Goal: Contribute content: Add original content to the website for others to see

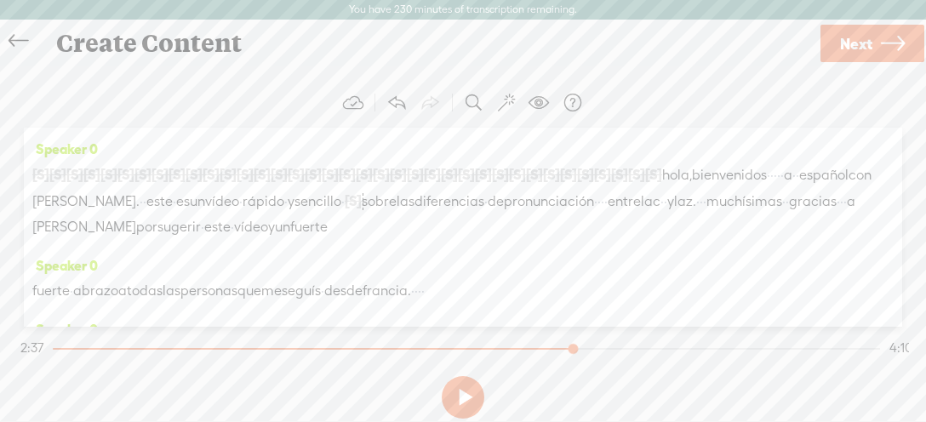
scroll to position [769, 0]
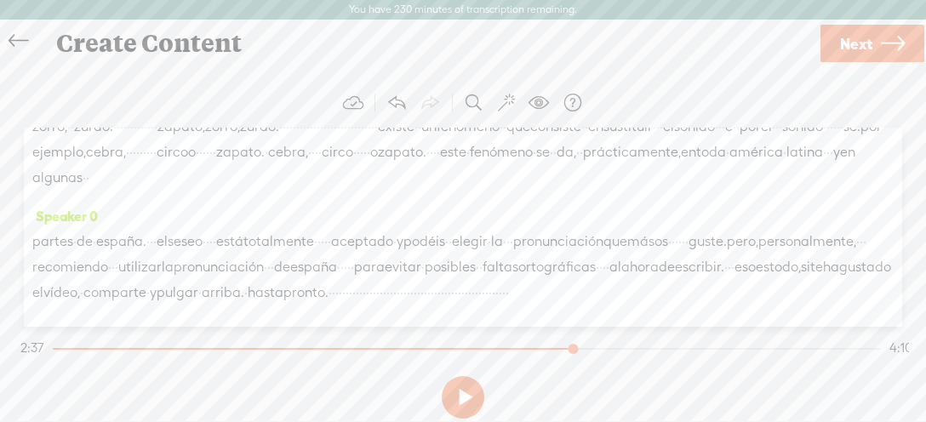
click at [742, 72] on div "Continue without editing Transcribe and edit Language used in audio: Spanish Ch…" at bounding box center [463, 252] width 892 height 374
click at [272, 189] on span at bounding box center [276, 190] width 26 height 31
click at [468, 392] on button at bounding box center [463, 397] width 43 height 43
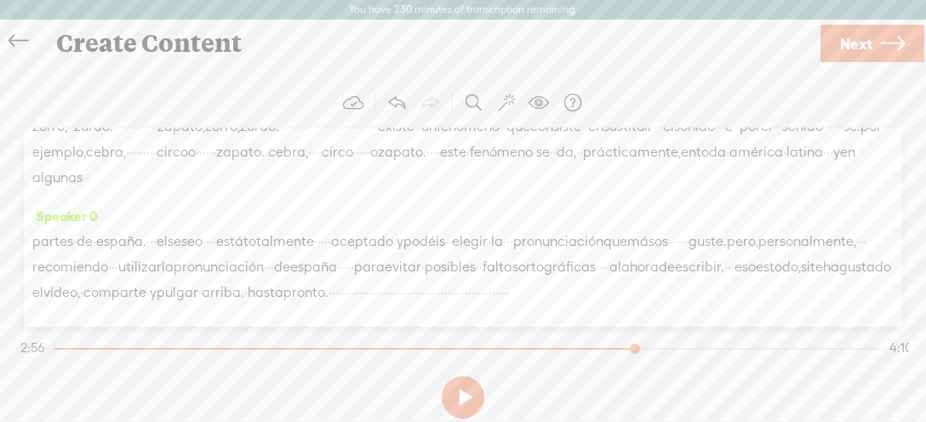
click at [589, 89] on div "Speaker 0 [S] · · · · · za, · · · · [S] · · ce, · · · · · ci, · · · · · · · · ·…" at bounding box center [462, 31] width 861 height 115
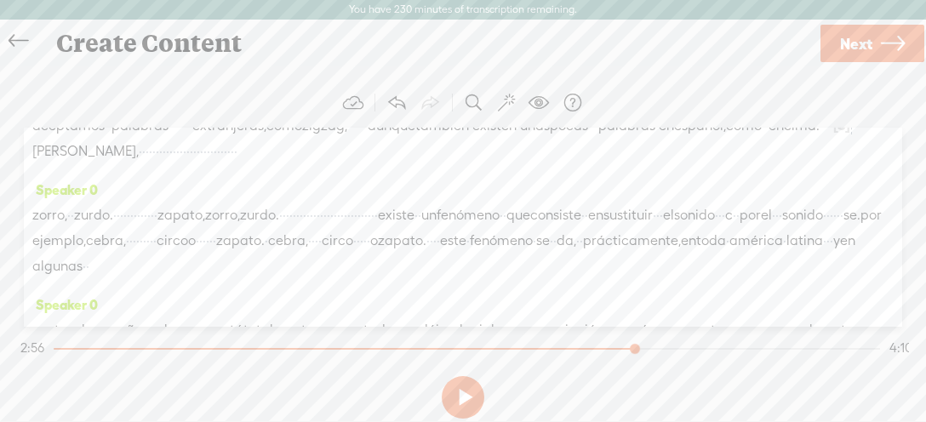
scroll to position [769, 0]
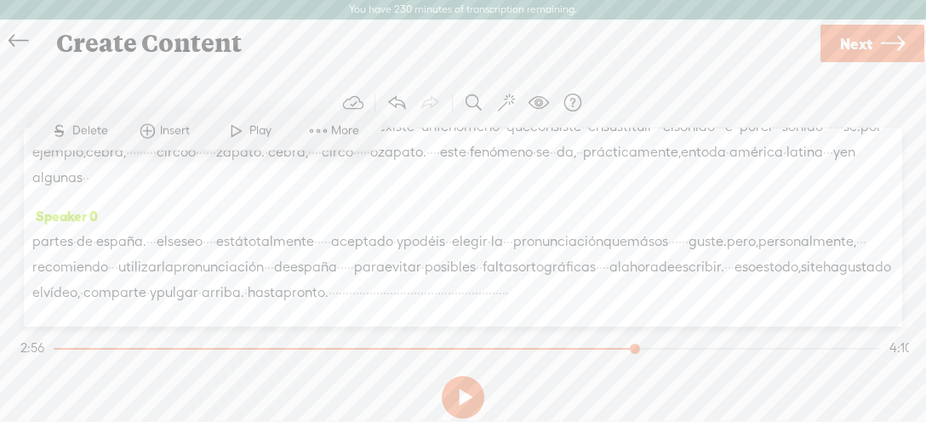
click at [244, 128] on span at bounding box center [236, 131] width 26 height 31
drag, startPoint x: 449, startPoint y: 395, endPoint x: 459, endPoint y: 387, distance: 12.1
click at [451, 395] on button at bounding box center [463, 397] width 43 height 43
click at [368, 50] on span "aunque" at bounding box center [392, 38] width 48 height 26
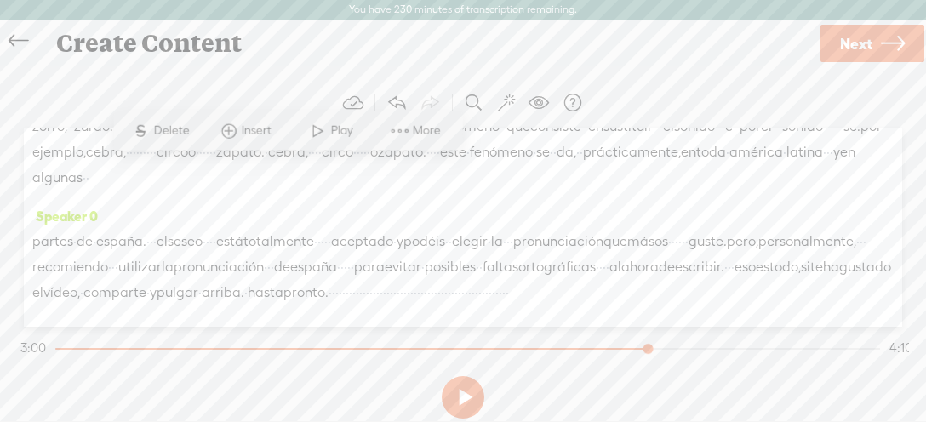
click at [368, 50] on span "aunque" at bounding box center [392, 38] width 48 height 26
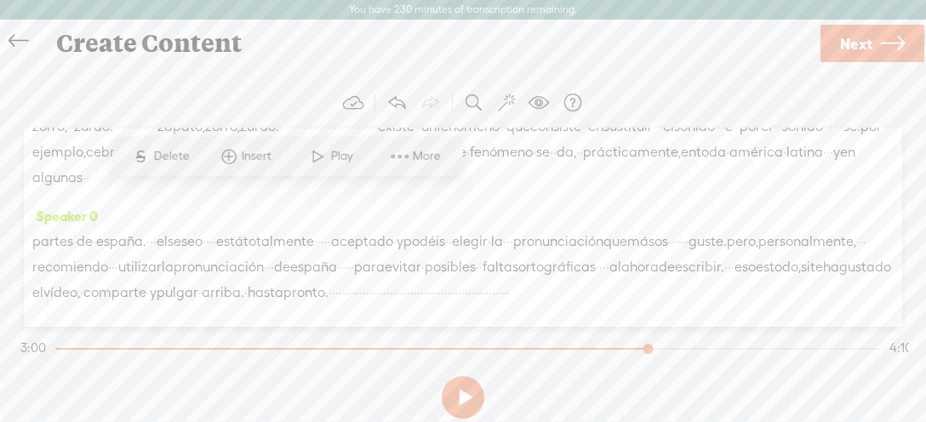
click at [193, 76] on span "·" at bounding box center [191, 63] width 3 height 26
click at [733, 24] on span "excepto" at bounding box center [758, 11] width 51 height 26
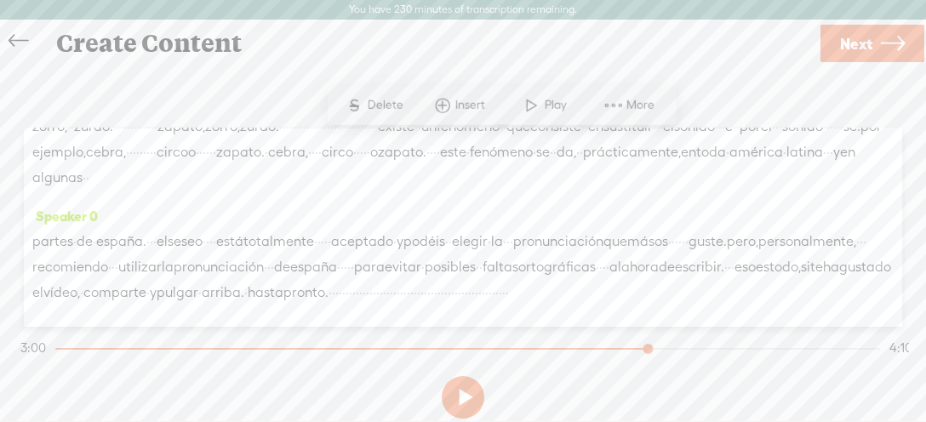
click at [368, 50] on span "aunque" at bounding box center [392, 38] width 48 height 26
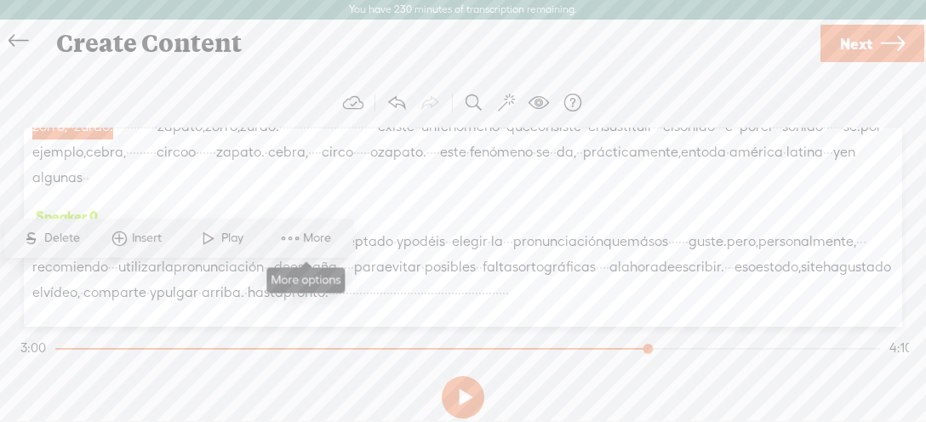
click at [289, 241] on span at bounding box center [290, 238] width 26 height 31
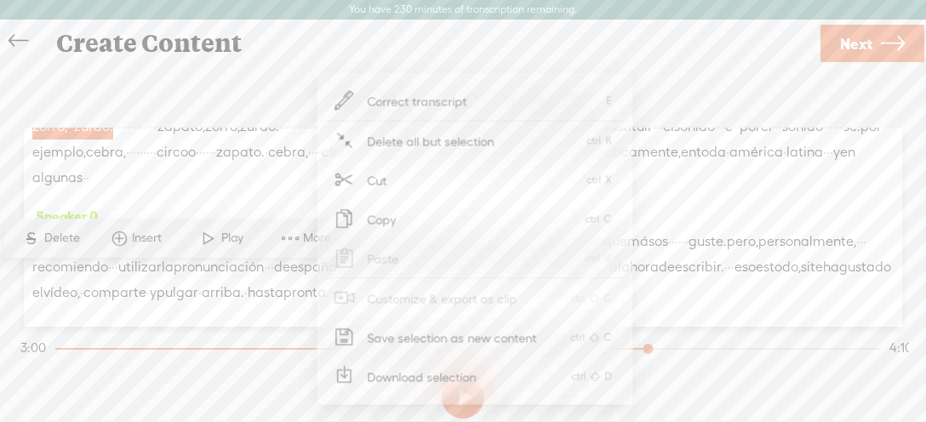
click at [473, 346] on span "Save selection as new content" at bounding box center [452, 337] width 237 height 38
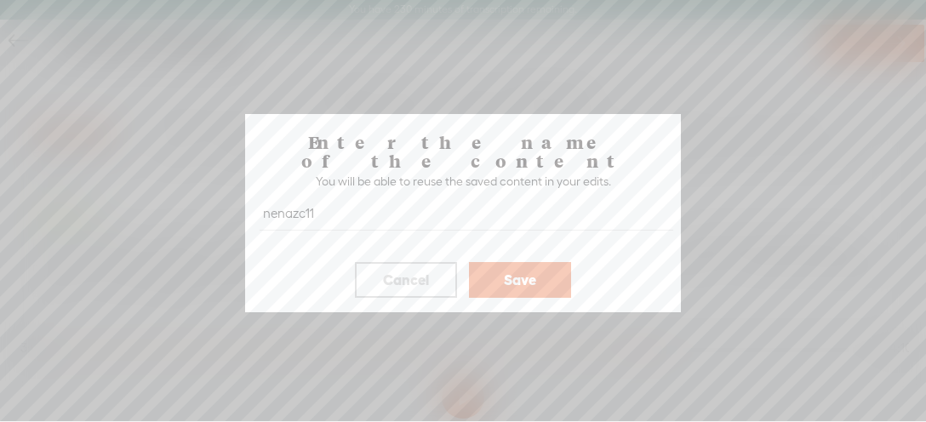
type input "nenazc11"
click at [500, 274] on button "Save" at bounding box center [520, 280] width 102 height 36
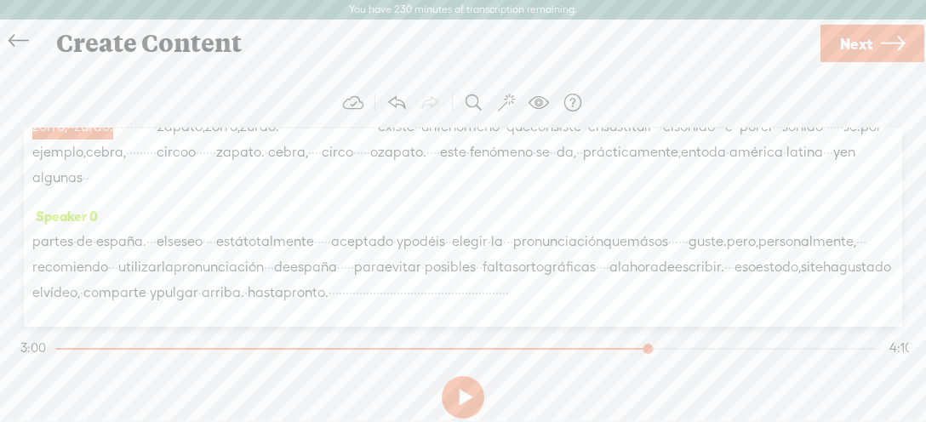
scroll to position [916, 0]
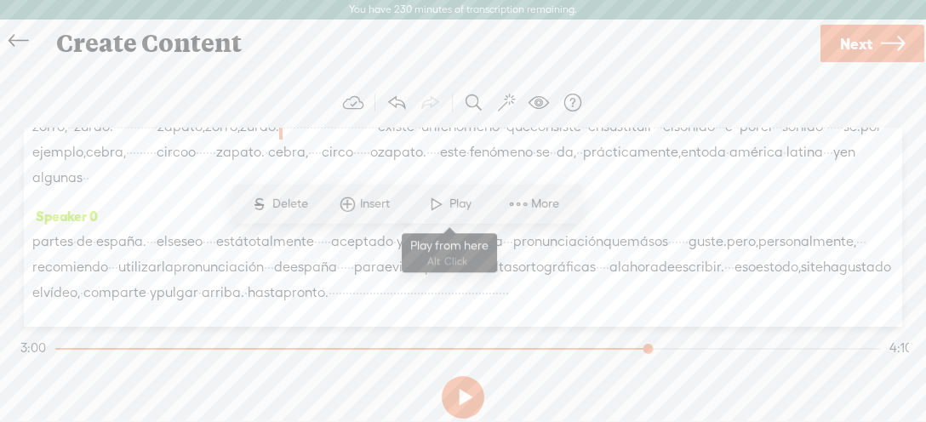
click at [451, 201] on span "Play" at bounding box center [462, 204] width 26 height 17
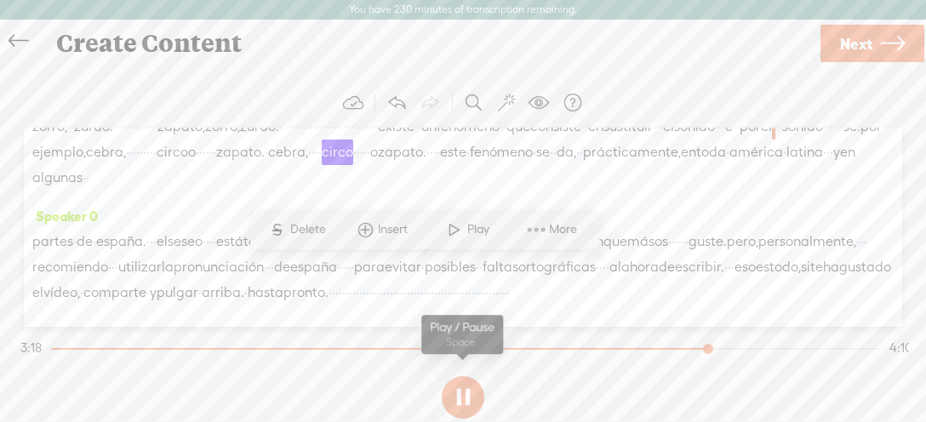
click at [467, 386] on button at bounding box center [463, 397] width 43 height 43
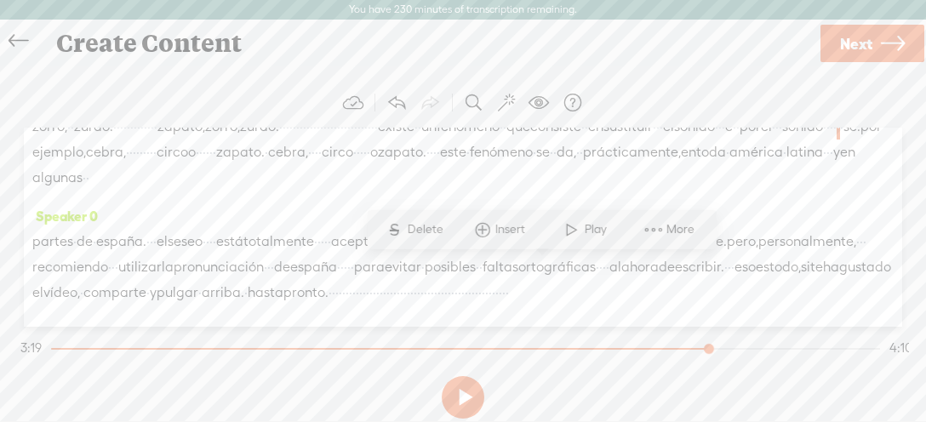
click at [587, 233] on span "Play" at bounding box center [597, 229] width 26 height 17
drag, startPoint x: 471, startPoint y: 395, endPoint x: 477, endPoint y: 381, distance: 14.9
click at [471, 393] on button at bounding box center [463, 397] width 43 height 43
click at [414, 140] on span "existe" at bounding box center [396, 127] width 37 height 26
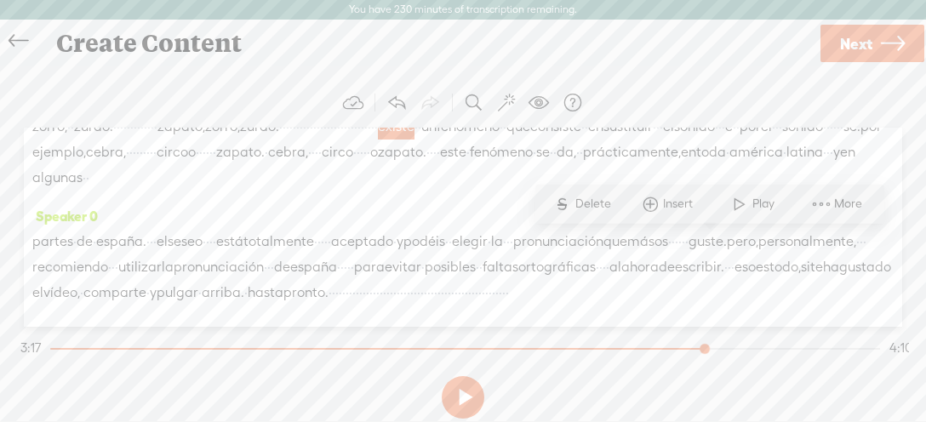
click at [414, 140] on span "existe" at bounding box center [396, 127] width 37 height 26
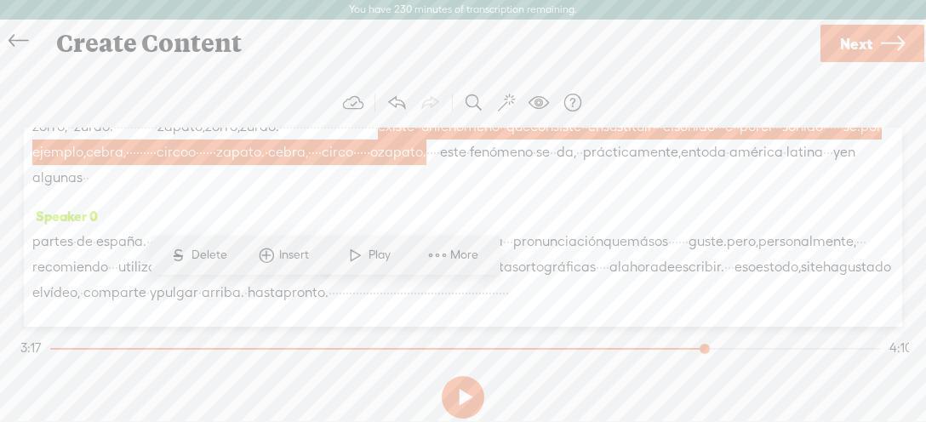
click at [436, 257] on span at bounding box center [438, 255] width 26 height 31
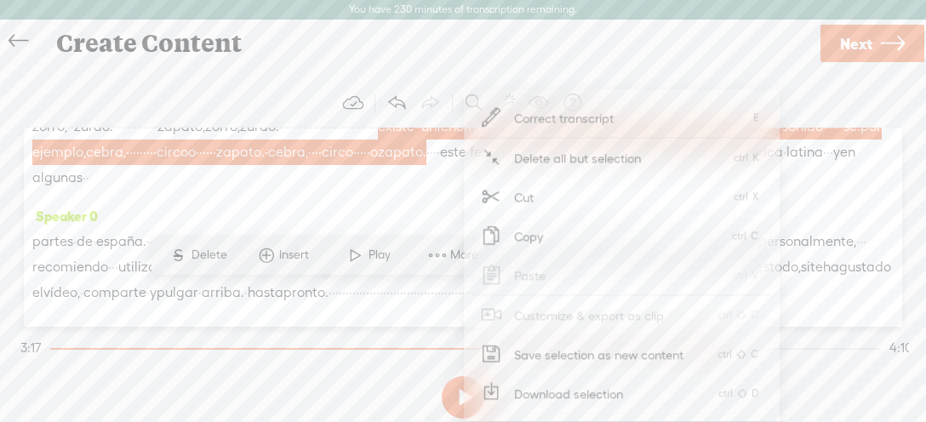
click at [580, 361] on span "Save selection as new content" at bounding box center [599, 354] width 237 height 38
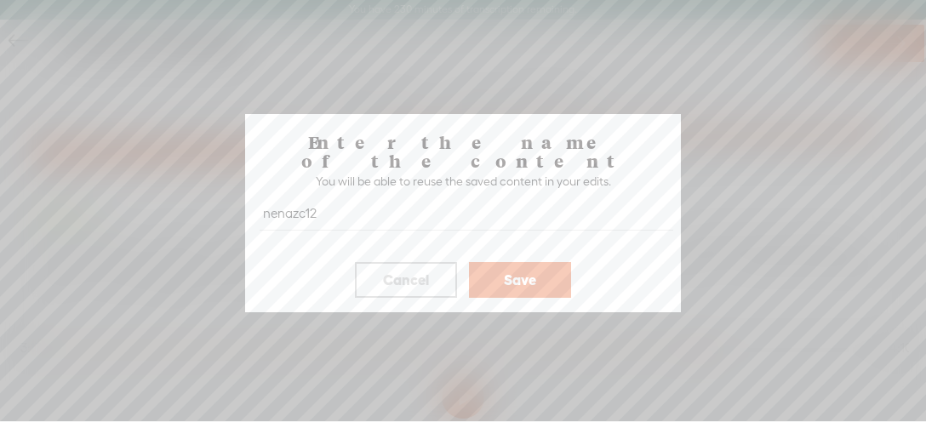
type input "nenazc12"
click at [534, 262] on button "Save" at bounding box center [520, 280] width 102 height 36
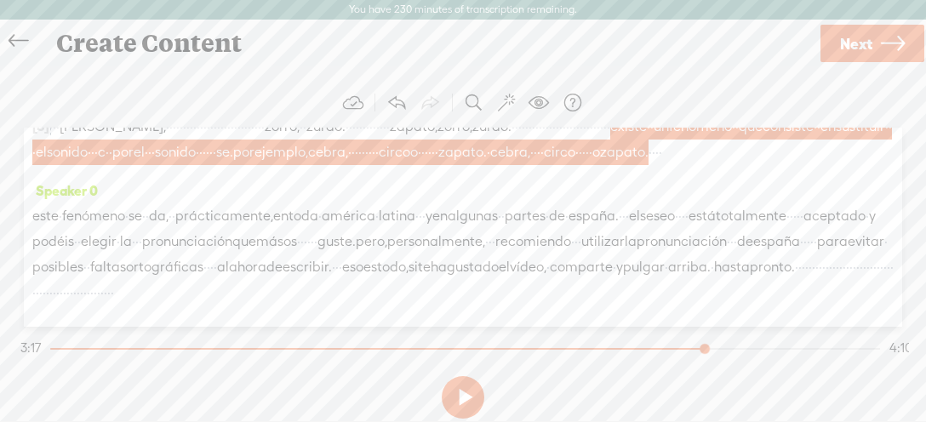
scroll to position [1122, 0]
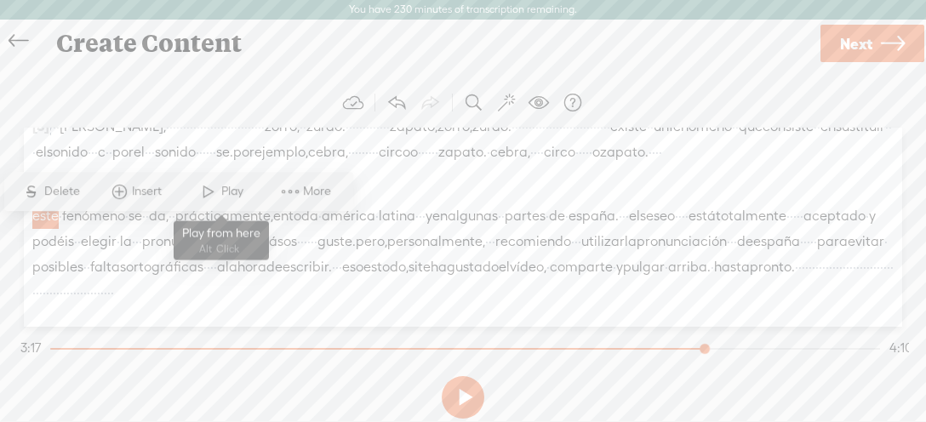
click at [216, 192] on span at bounding box center [209, 191] width 26 height 31
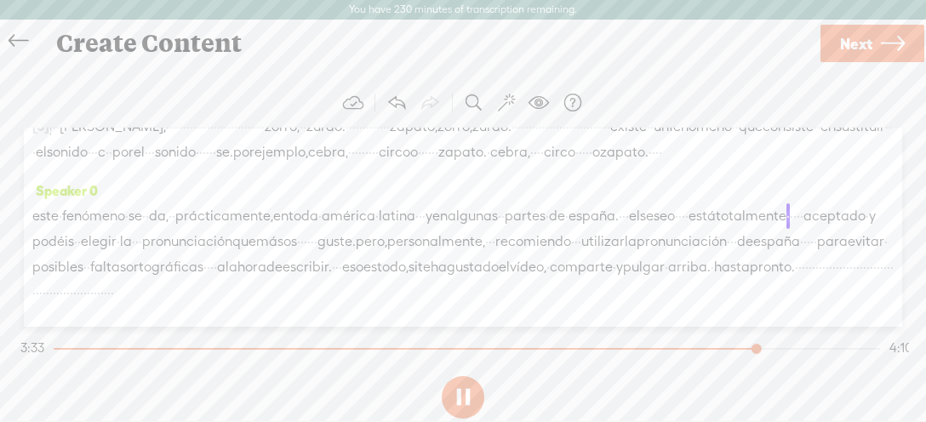
scroll to position [1181, 0]
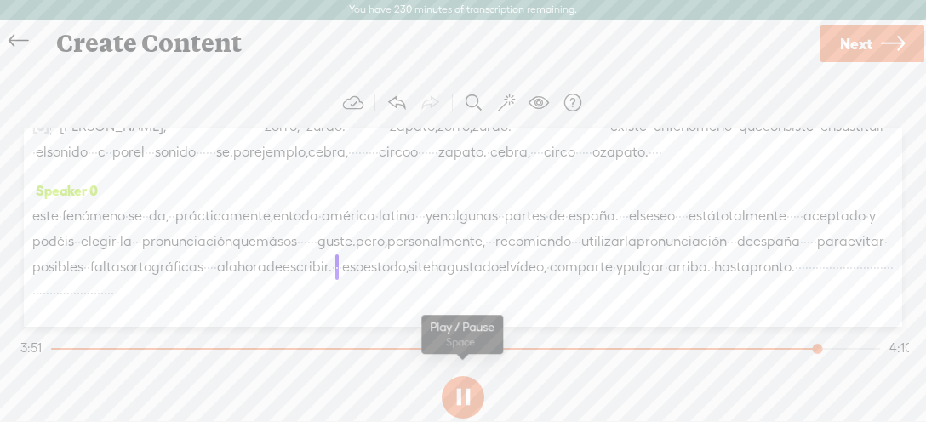
click at [463, 385] on button at bounding box center [463, 397] width 43 height 43
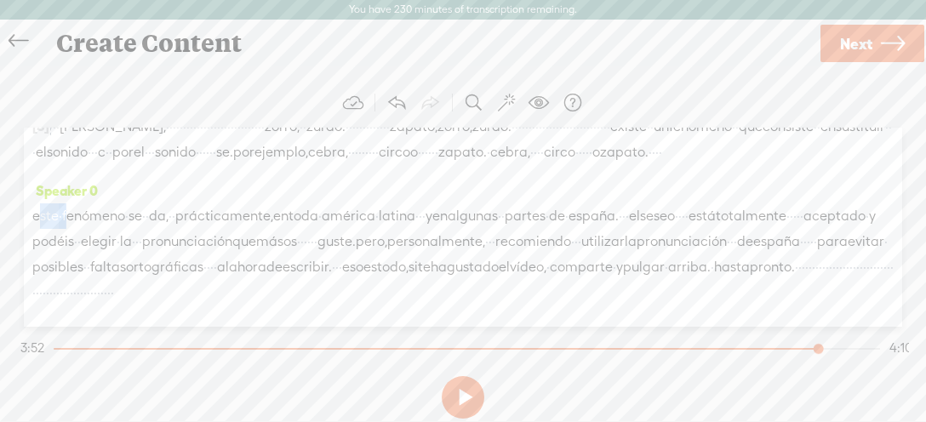
drag, startPoint x: 37, startPoint y: 173, endPoint x: 52, endPoint y: 174, distance: 14.6
click at [77, 203] on div "este · fenómeno · se · · da, · · prácticamente, en toda · américa · latina · · …" at bounding box center [462, 254] width 861 height 102
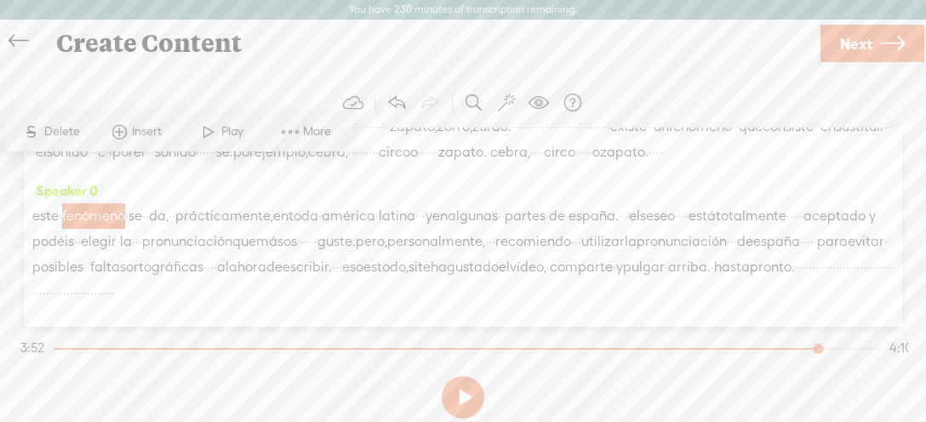
click at [36, 203] on span "este" at bounding box center [45, 216] width 26 height 26
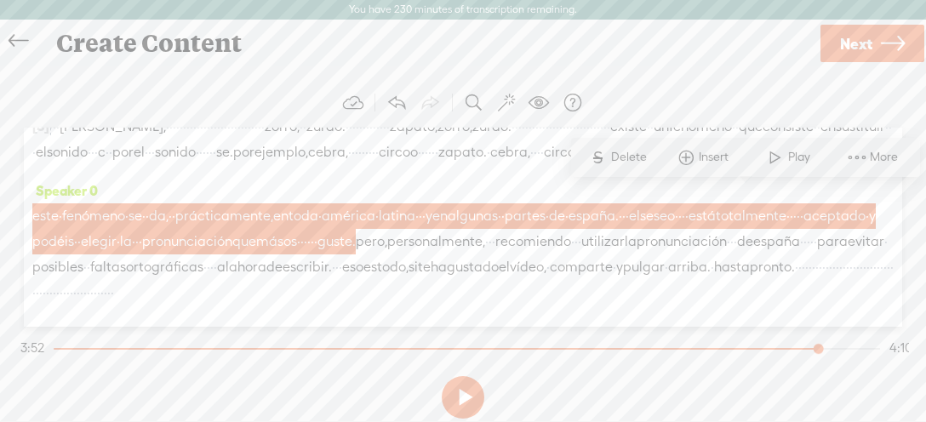
click at [864, 158] on span at bounding box center [857, 157] width 26 height 31
click at [916, 262] on icon at bounding box center [910, 256] width 20 height 20
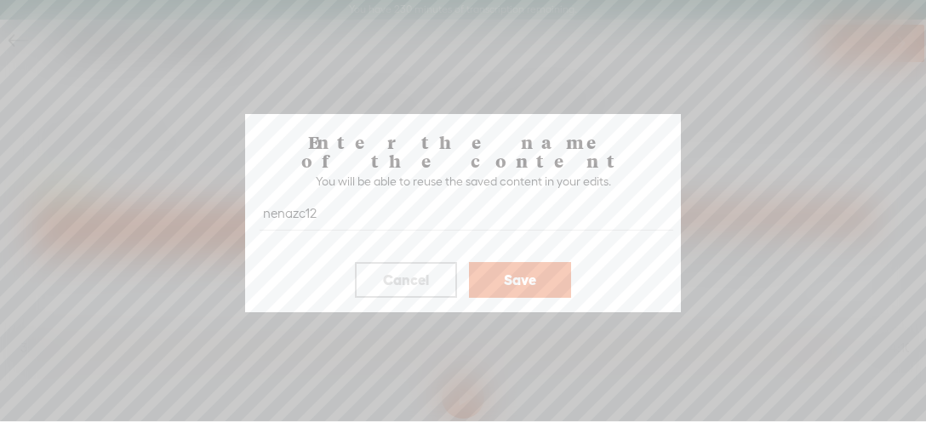
type input "nenazc12"
click at [517, 271] on button "Save" at bounding box center [520, 280] width 102 height 36
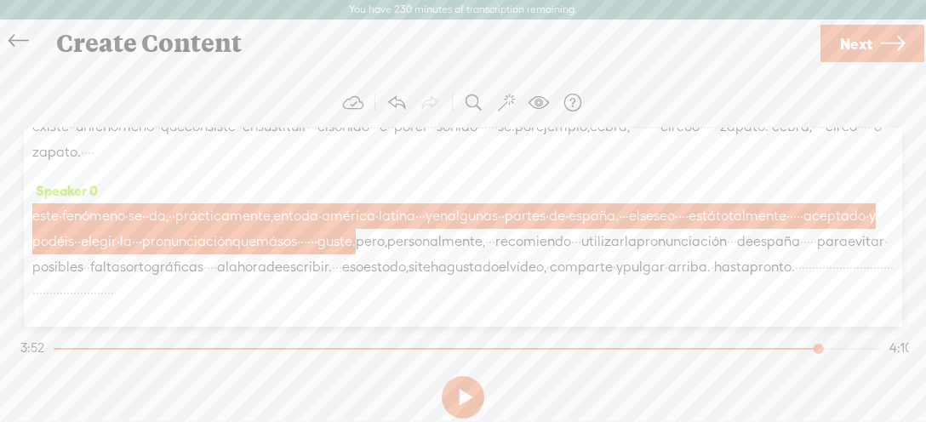
scroll to position [1263, 0]
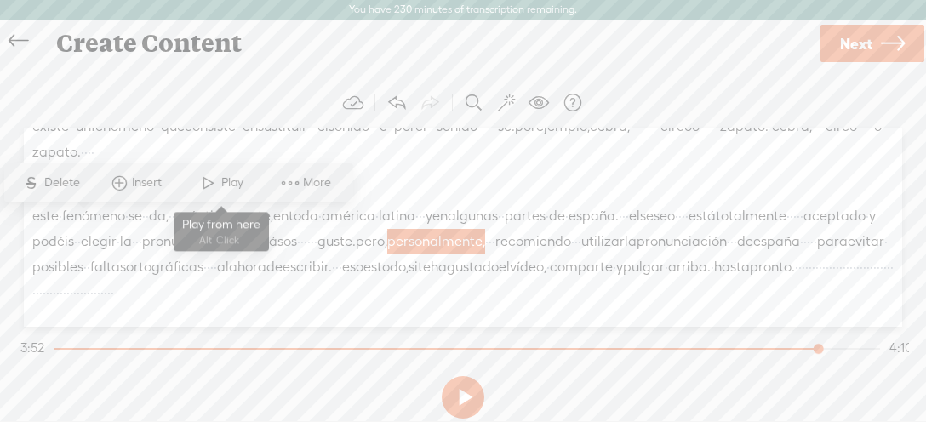
click at [212, 187] on span at bounding box center [209, 183] width 26 height 31
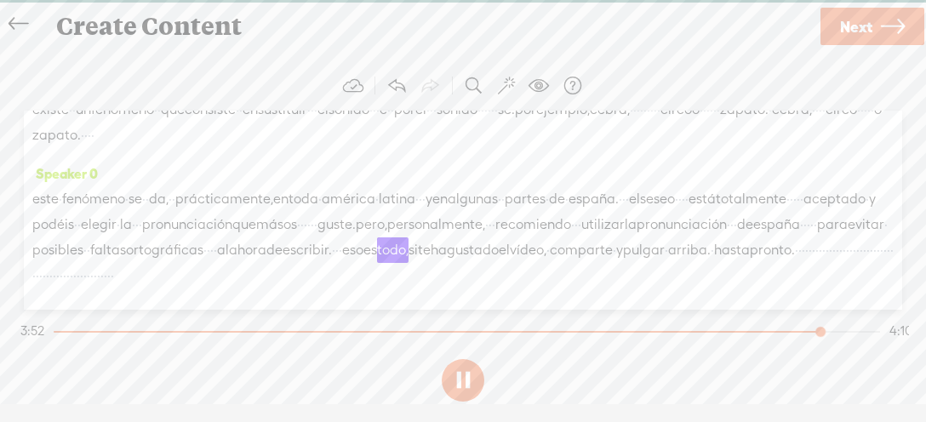
scroll to position [20, 0]
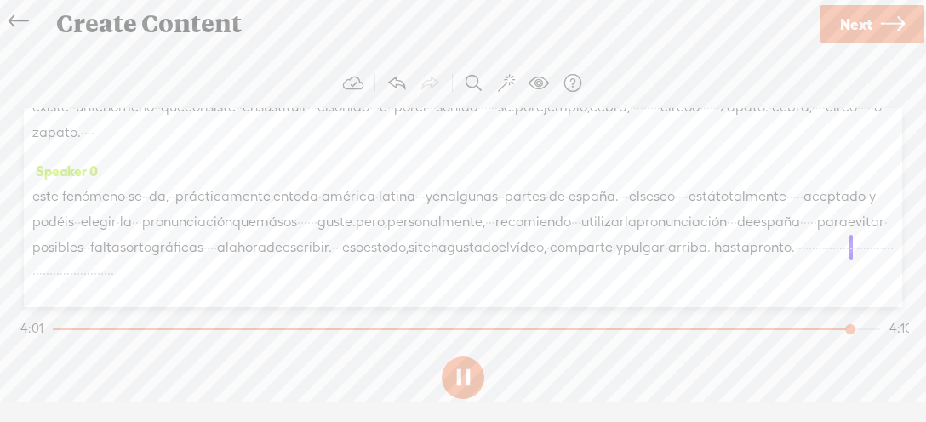
click at [461, 357] on button at bounding box center [463, 378] width 43 height 43
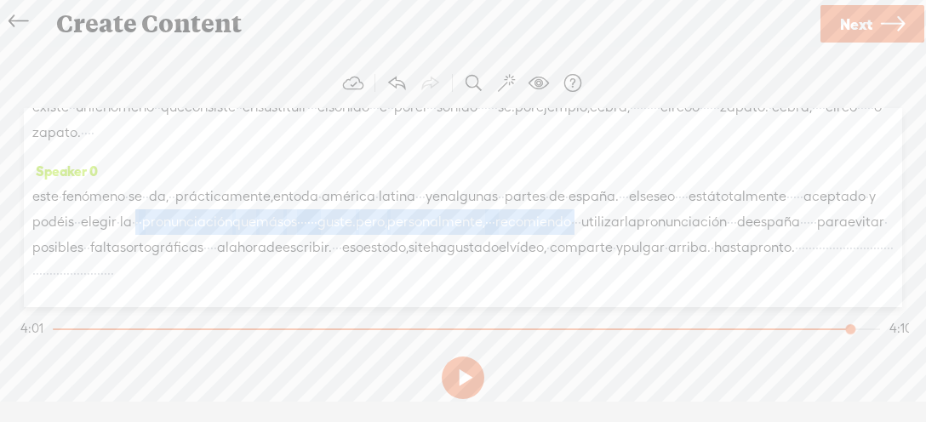
drag, startPoint x: 465, startPoint y: 176, endPoint x: 212, endPoint y: 214, distance: 255.5
click at [212, 214] on div "este · fenómeno · se · · da, · · prácticamente, en toda · américa · latina · · …" at bounding box center [462, 235] width 861 height 102
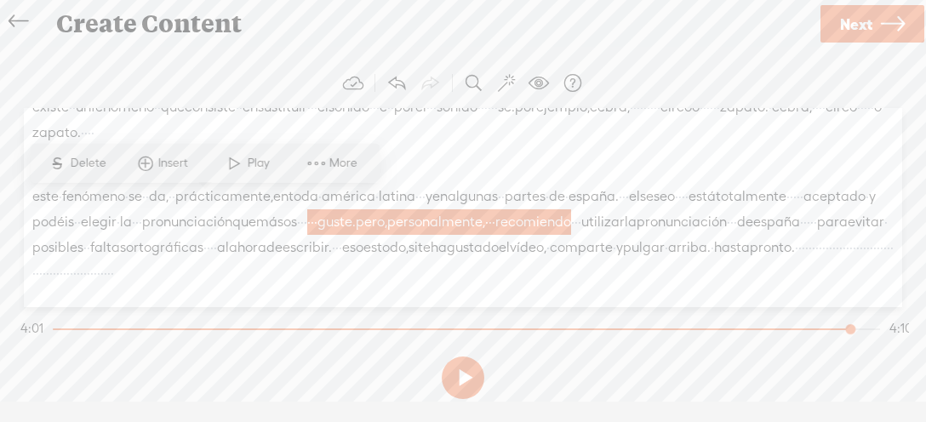
click at [310, 167] on span at bounding box center [317, 163] width 26 height 31
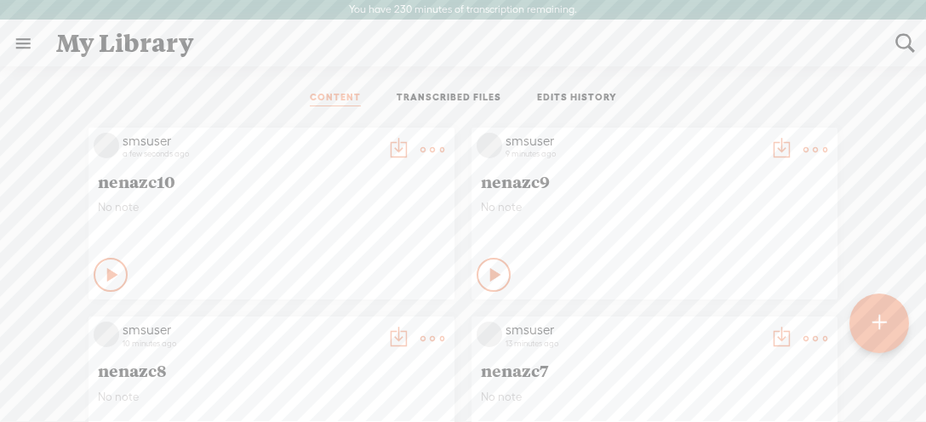
click at [109, 285] on div "Play Content" at bounding box center [111, 275] width 34 height 34
click at [110, 273] on icon at bounding box center [113, 274] width 17 height 17
click at [111, 272] on icon at bounding box center [113, 274] width 17 height 17
click at [443, 149] on t at bounding box center [432, 150] width 24 height 24
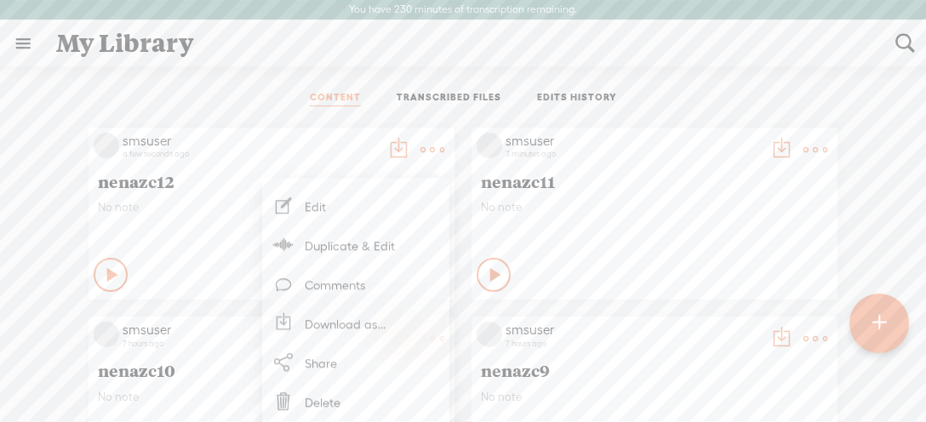
click at [351, 406] on link "Delete" at bounding box center [356, 401] width 170 height 39
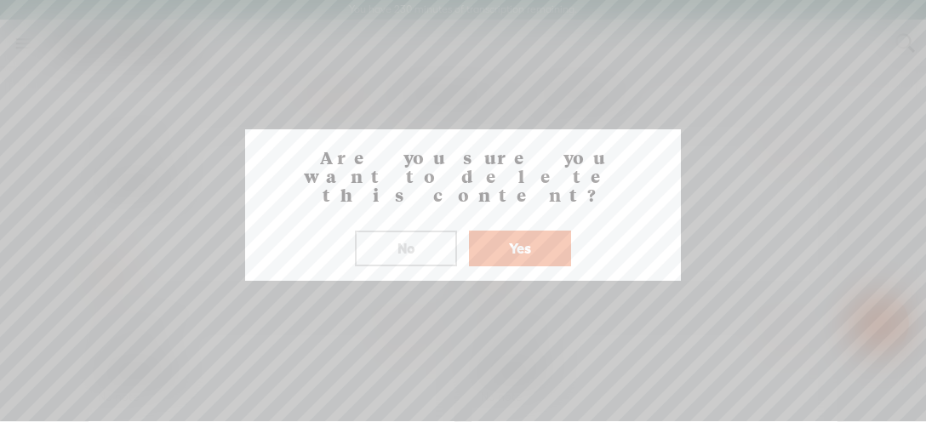
click at [530, 239] on button "Yes" at bounding box center [520, 249] width 102 height 36
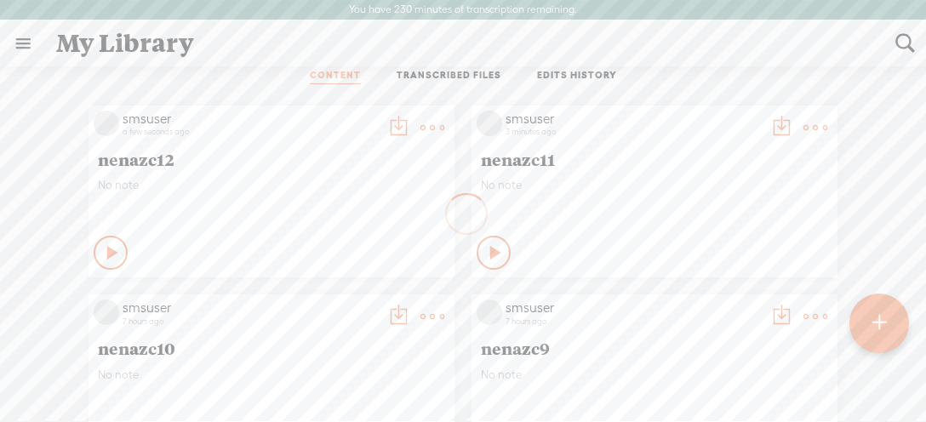
scroll to position [34, 0]
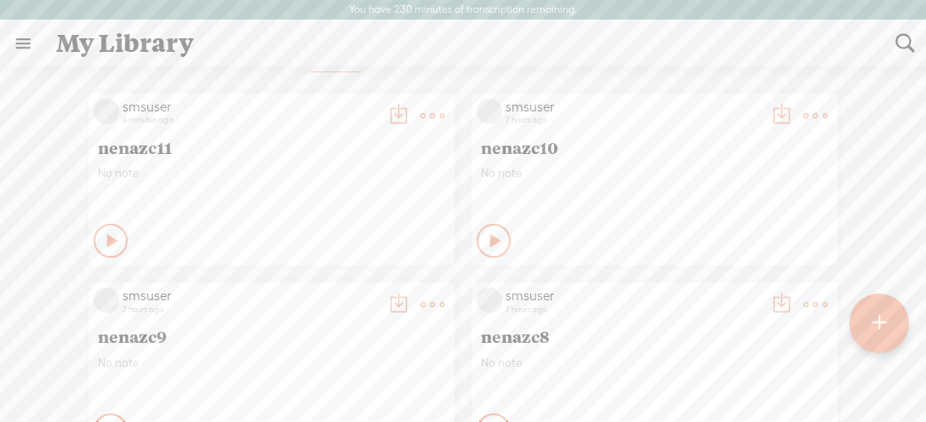
click at [100, 246] on div "Play Content" at bounding box center [111, 241] width 34 height 34
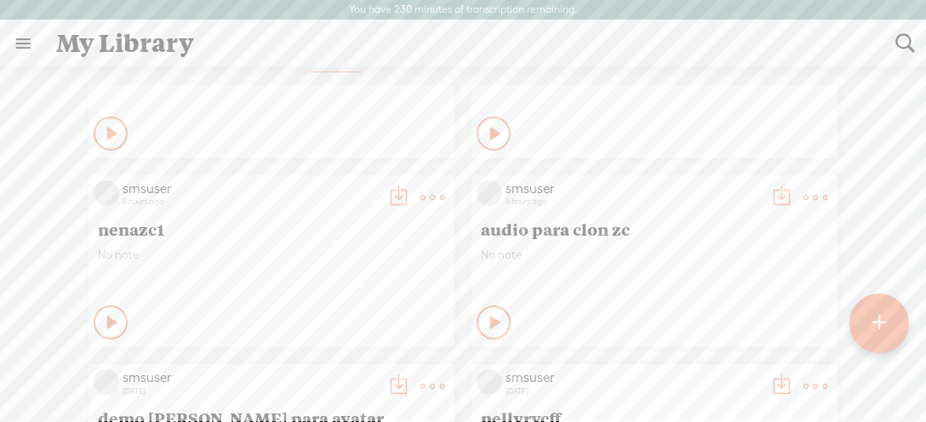
scroll to position [805, 0]
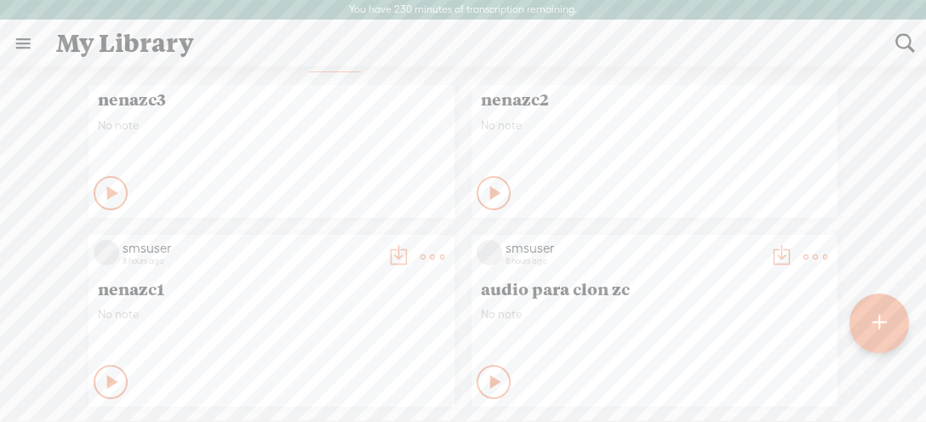
click at [394, 253] on t at bounding box center [398, 257] width 24 height 24
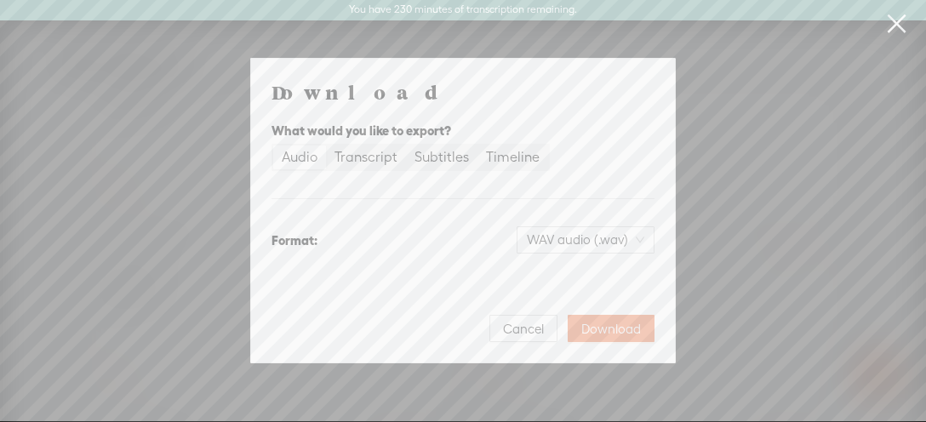
scroll to position [33, 0]
click at [488, 154] on div "Timeline" at bounding box center [513, 158] width 54 height 24
click at [477, 146] on input "Timeline" at bounding box center [477, 146] width 0 height 0
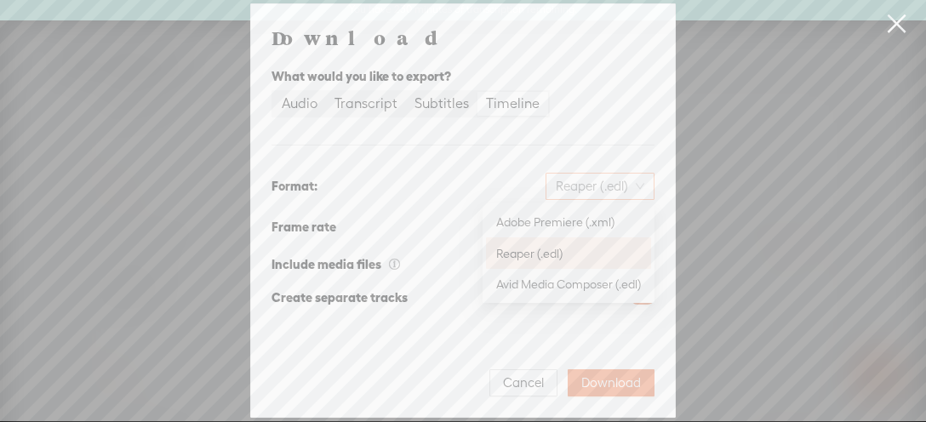
click at [639, 191] on span "Reaper (.edl)" at bounding box center [600, 187] width 89 height 26
click at [636, 185] on span "Reaper (.edl)" at bounding box center [600, 187] width 89 height 26
click at [636, 184] on span "Reaper (.edl)" at bounding box center [600, 187] width 89 height 26
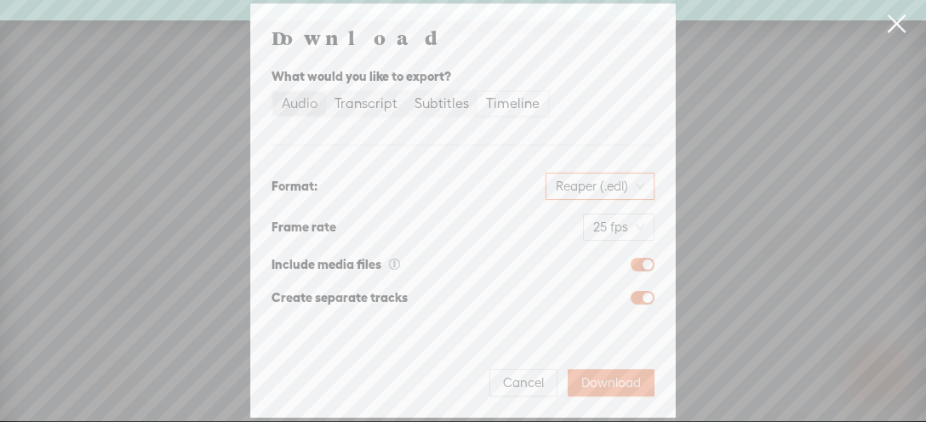
click at [299, 104] on div "Audio" at bounding box center [300, 104] width 36 height 24
click at [297, 110] on div "Audio" at bounding box center [300, 104] width 36 height 24
click at [273, 92] on input "Audio" at bounding box center [273, 92] width 0 height 0
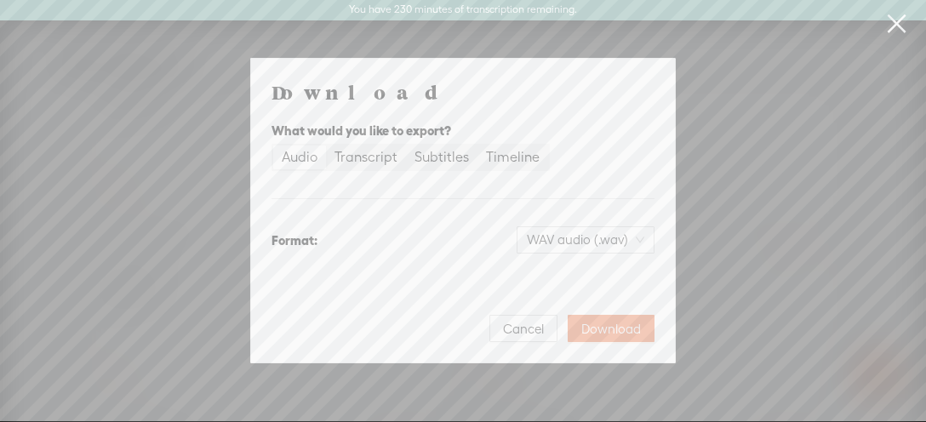
click at [606, 329] on span "Download" at bounding box center [611, 329] width 60 height 17
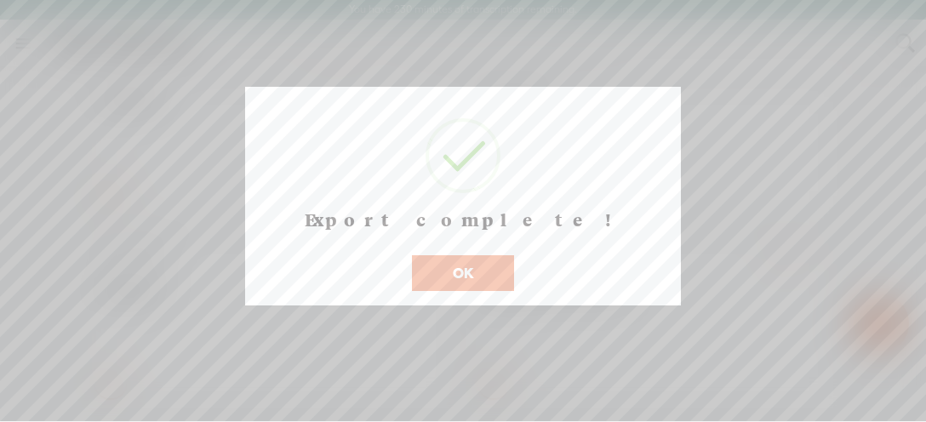
click at [477, 290] on button "OK" at bounding box center [463, 273] width 102 height 36
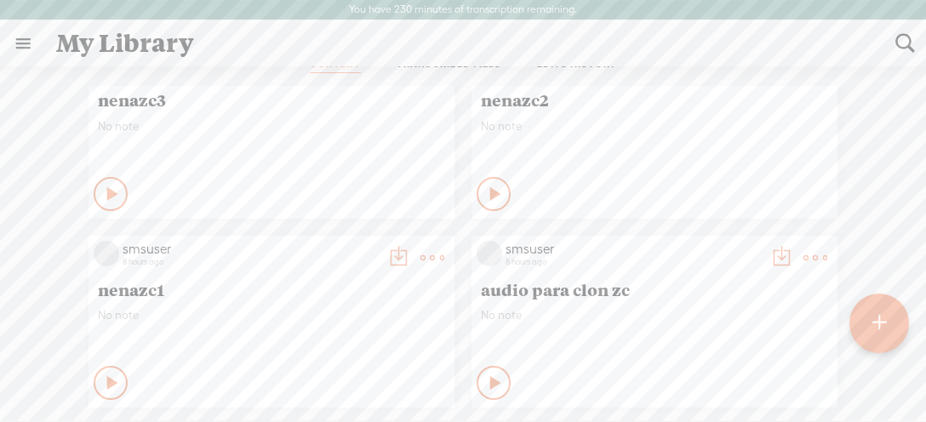
click at [826, 73] on div "CONTENT TRANSCRIBED FILES EDITS HISTORY" at bounding box center [463, 65] width 900 height 41
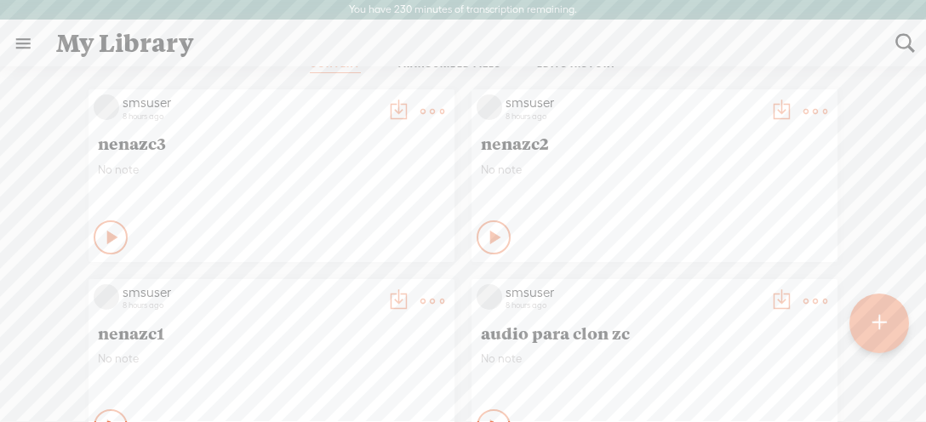
scroll to position [746, 0]
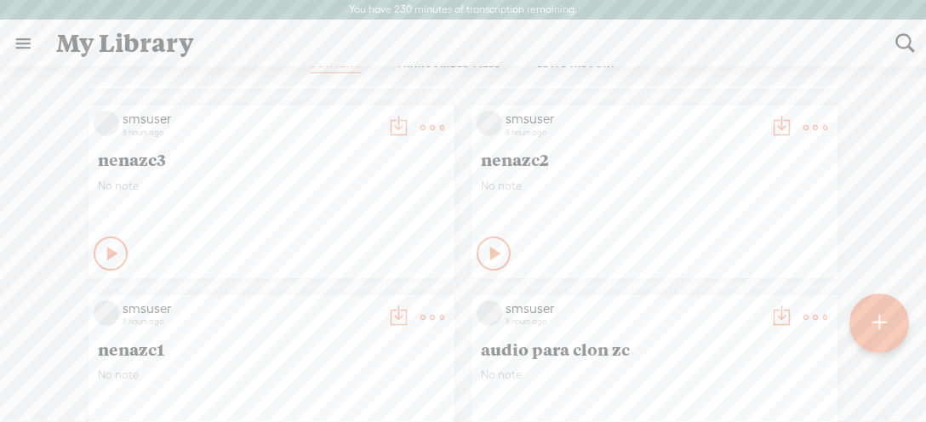
click at [782, 124] on t at bounding box center [781, 128] width 24 height 24
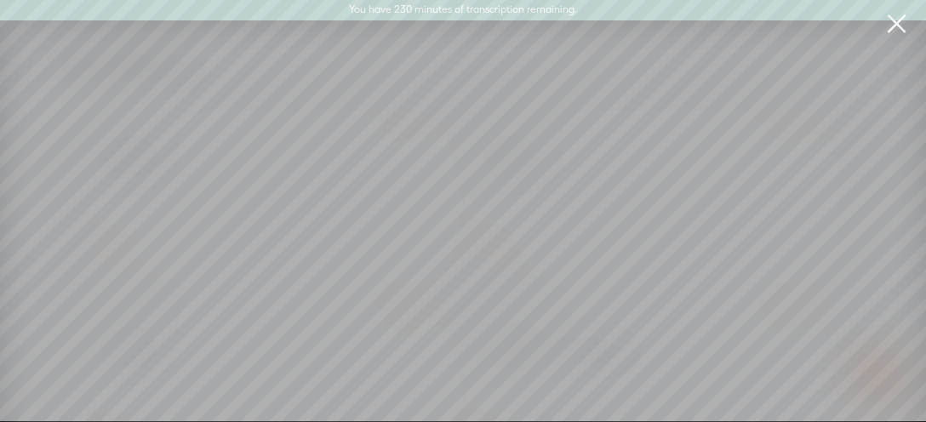
scroll to position [33, 0]
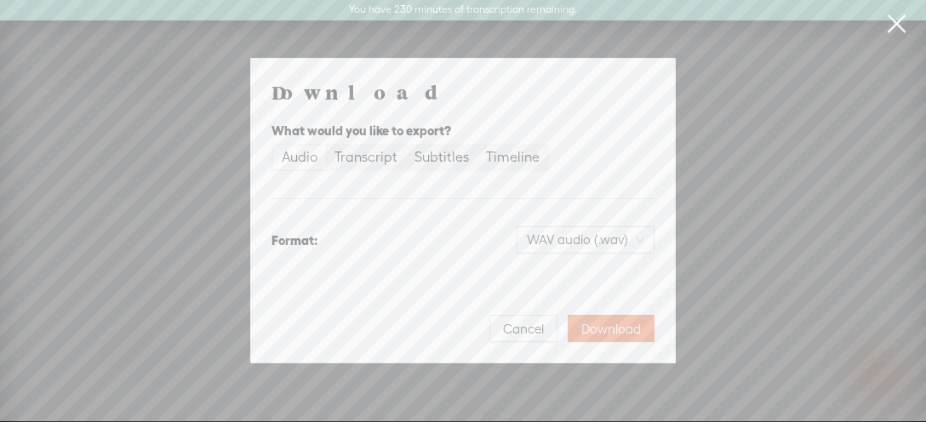
drag, startPoint x: 607, startPoint y: 326, endPoint x: 618, endPoint y: 312, distance: 17.5
click at [607, 323] on span "Download" at bounding box center [611, 329] width 60 height 17
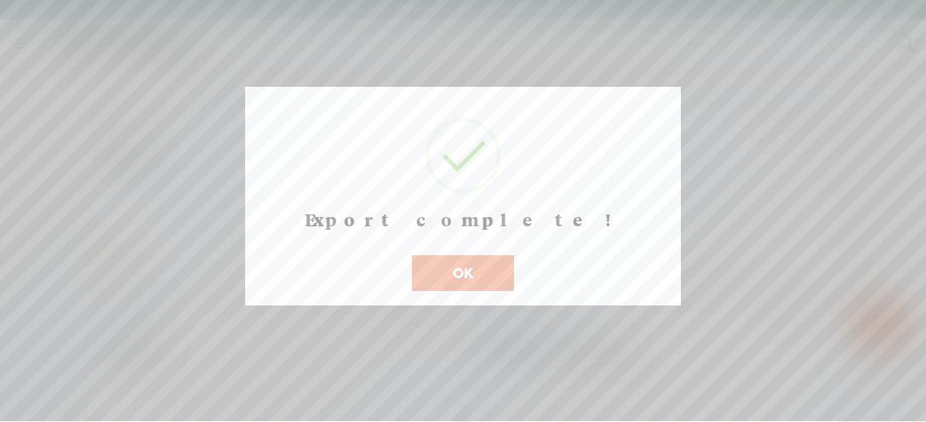
click at [494, 291] on button "OK" at bounding box center [463, 273] width 102 height 36
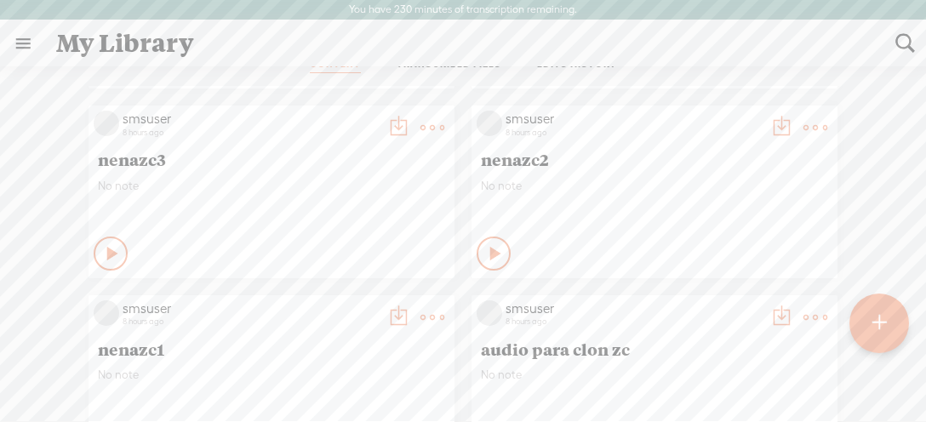
click at [406, 122] on t at bounding box center [398, 128] width 24 height 24
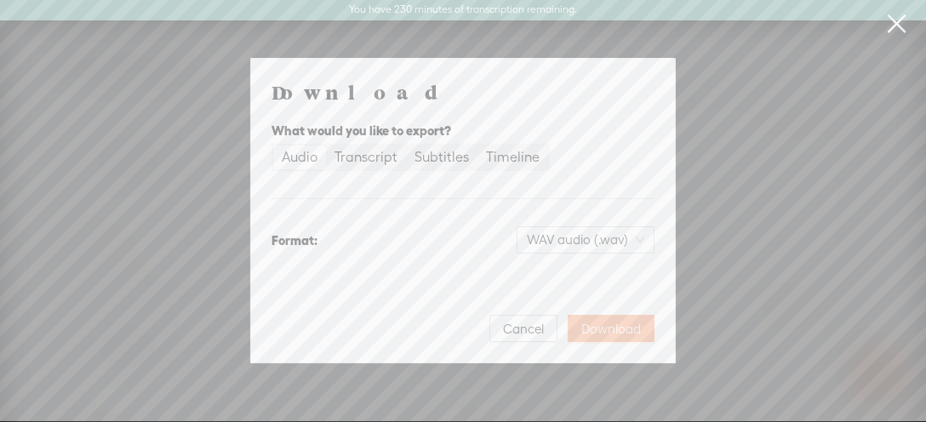
click at [587, 329] on span "Download" at bounding box center [611, 329] width 60 height 17
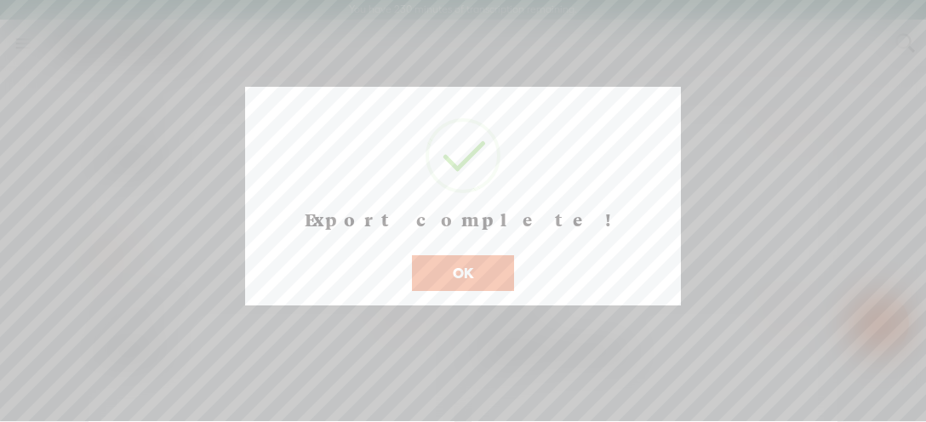
click at [479, 288] on button "OK" at bounding box center [463, 273] width 102 height 36
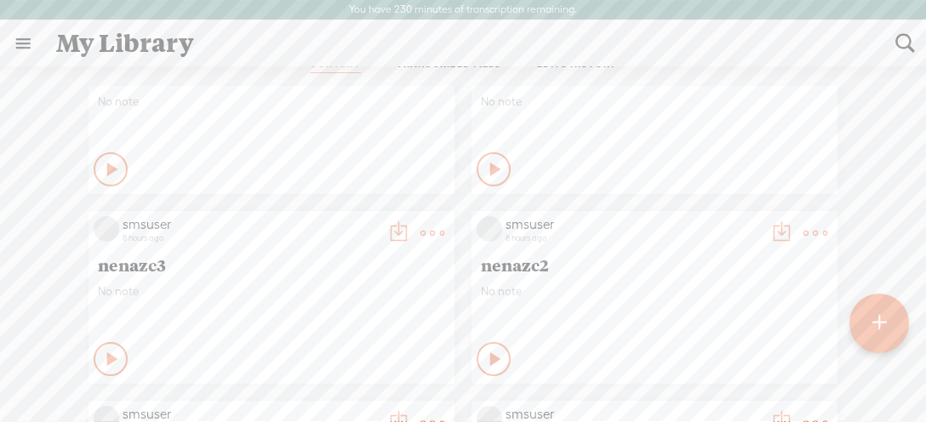
scroll to position [506, 0]
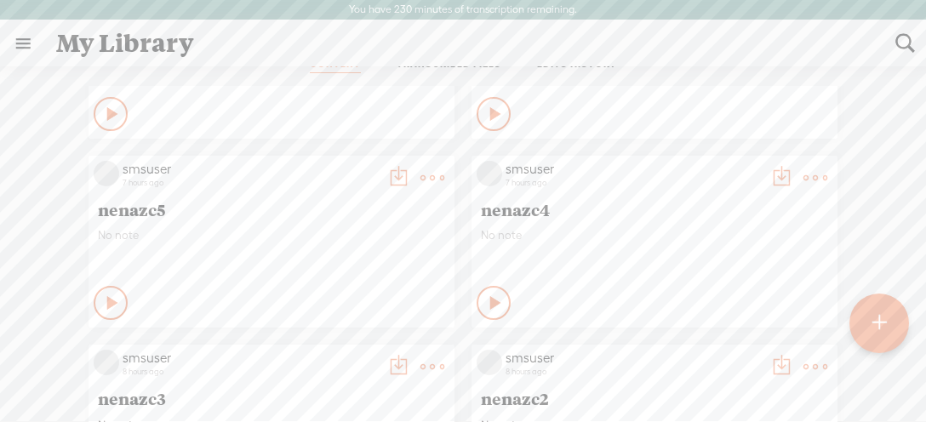
click at [776, 169] on t at bounding box center [781, 178] width 24 height 24
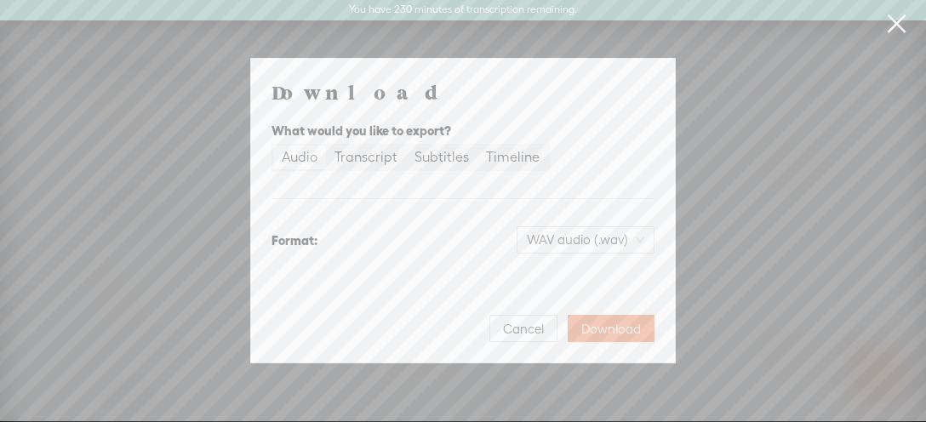
scroll to position [33, 0]
click at [608, 323] on button "Download" at bounding box center [611, 328] width 87 height 27
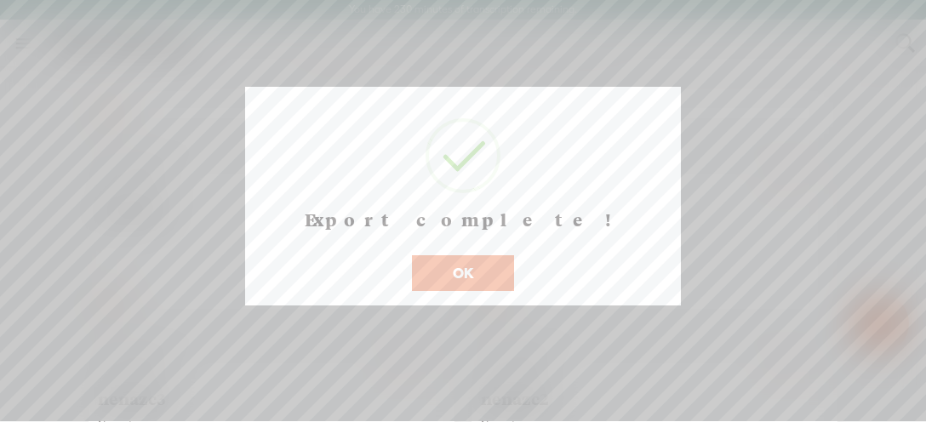
click at [456, 289] on button "OK" at bounding box center [463, 273] width 102 height 36
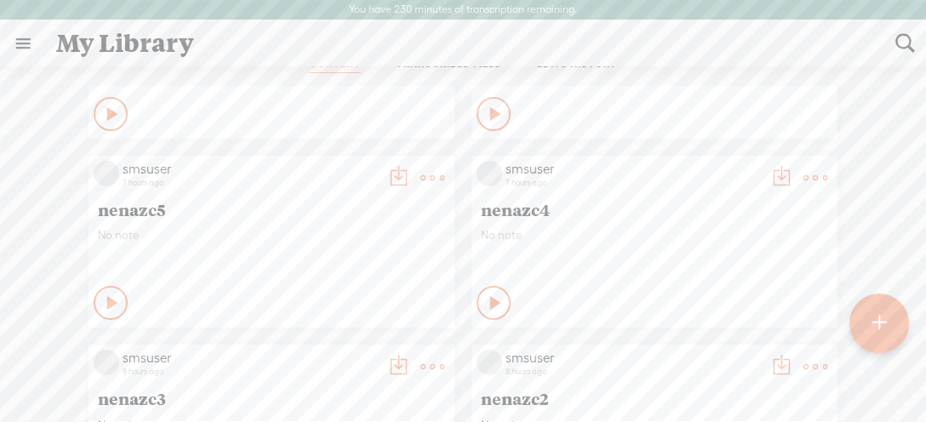
click at [400, 174] on t at bounding box center [398, 178] width 24 height 24
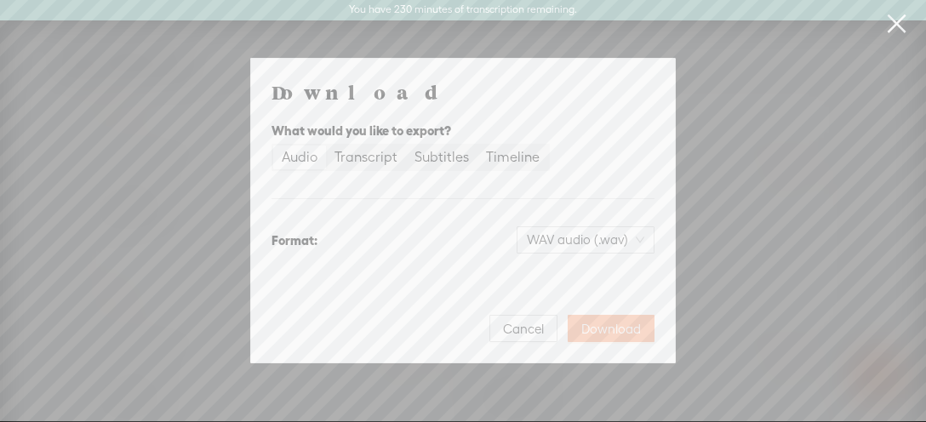
click at [603, 325] on span "Download" at bounding box center [611, 329] width 60 height 17
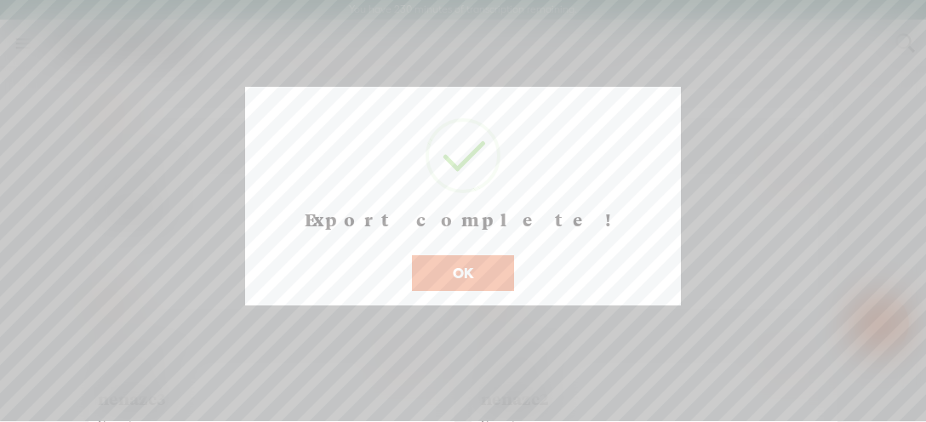
click at [495, 291] on button "OK" at bounding box center [463, 273] width 102 height 36
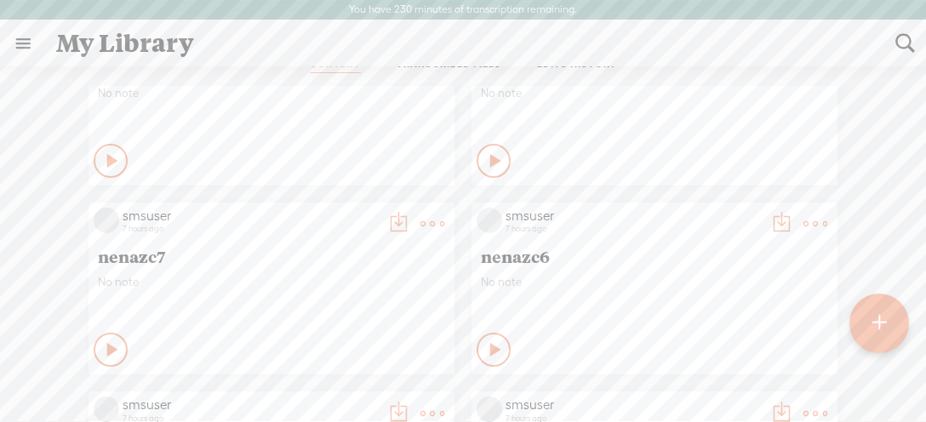
scroll to position [266, 0]
click at [769, 229] on t at bounding box center [781, 228] width 24 height 24
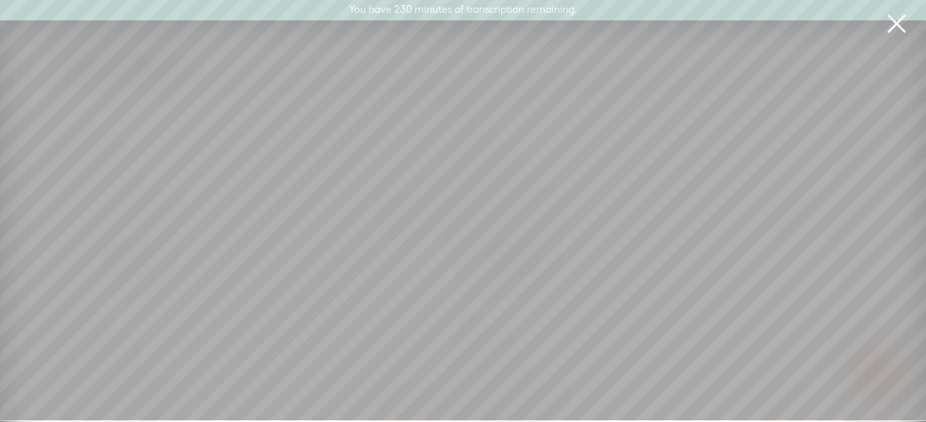
scroll to position [0, 0]
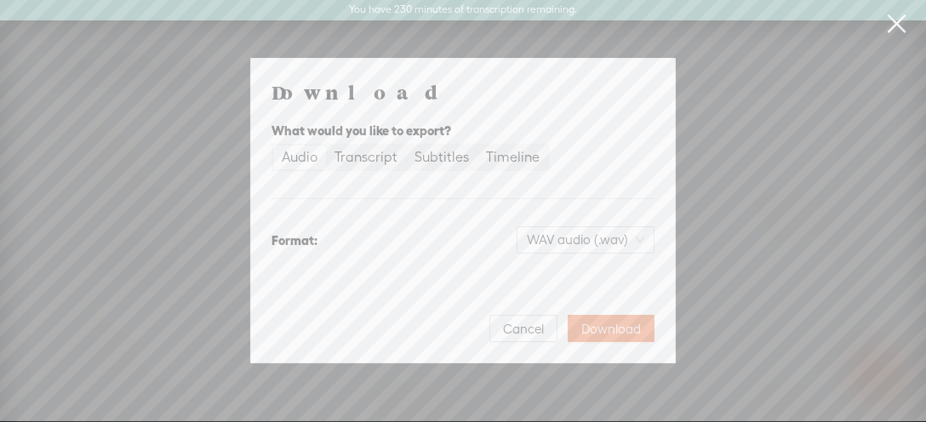
drag, startPoint x: 617, startPoint y: 327, endPoint x: 606, endPoint y: 321, distance: 12.6
click at [610, 328] on span "Download" at bounding box center [611, 329] width 60 height 17
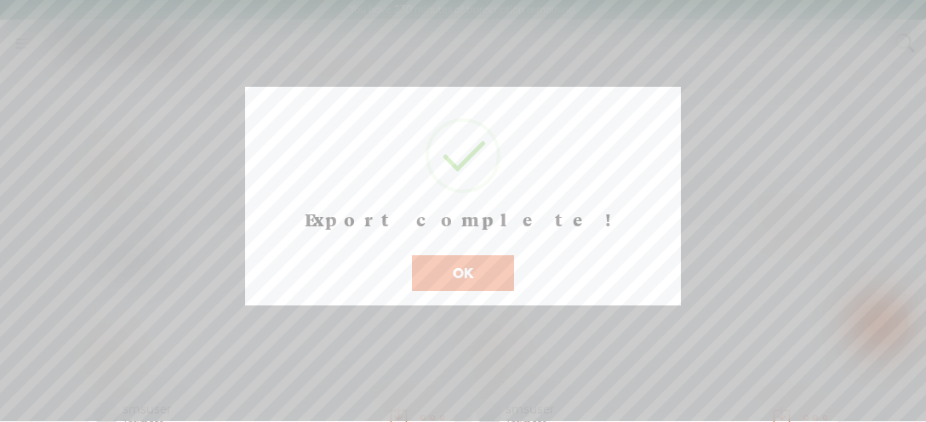
click at [471, 287] on button "OK" at bounding box center [463, 273] width 102 height 36
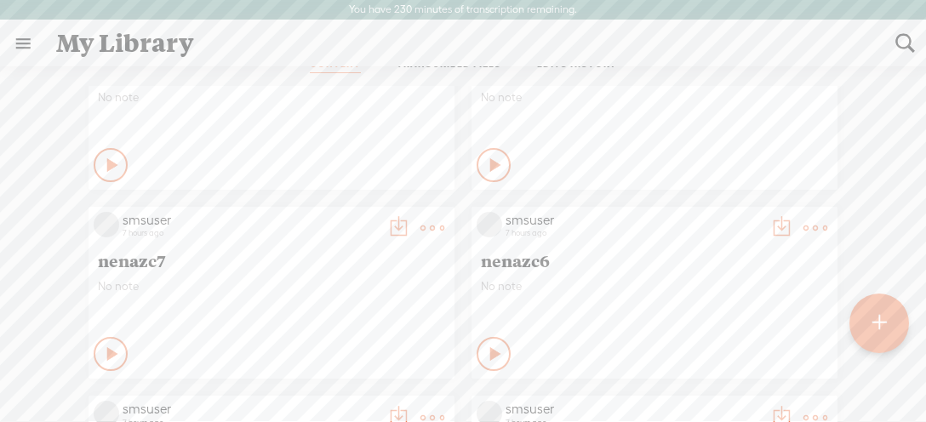
click at [399, 220] on t at bounding box center [398, 228] width 24 height 24
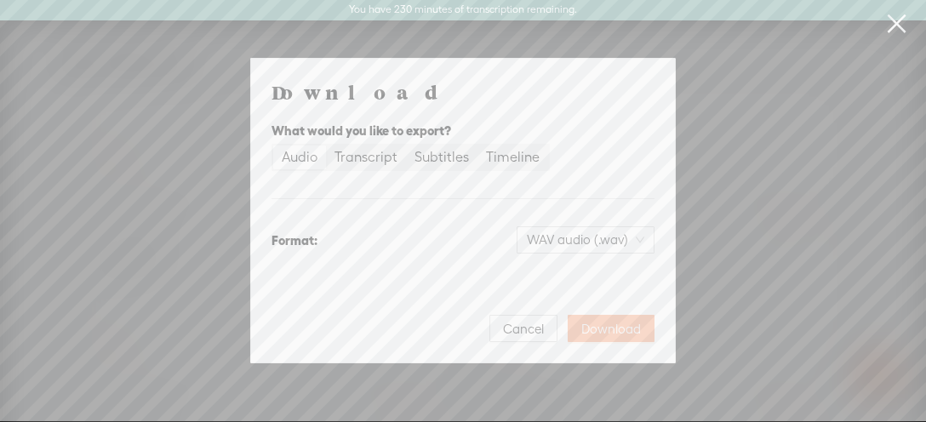
click at [611, 323] on span "Download" at bounding box center [611, 329] width 60 height 17
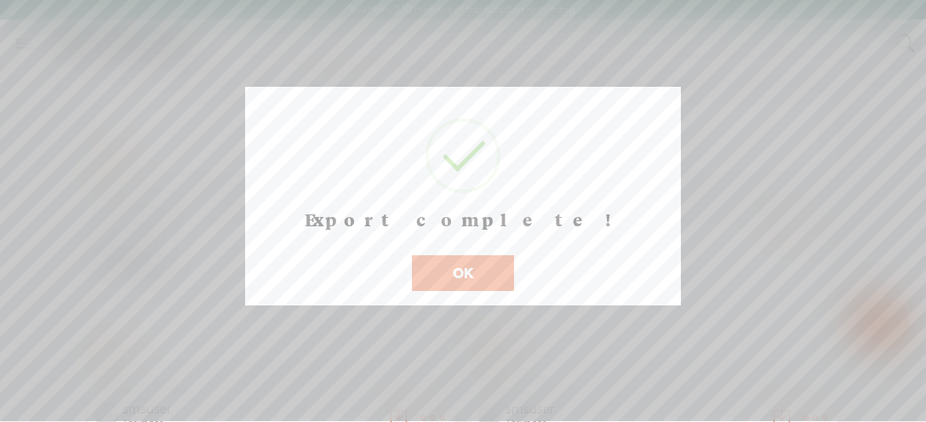
click at [449, 291] on button "OK" at bounding box center [463, 273] width 102 height 36
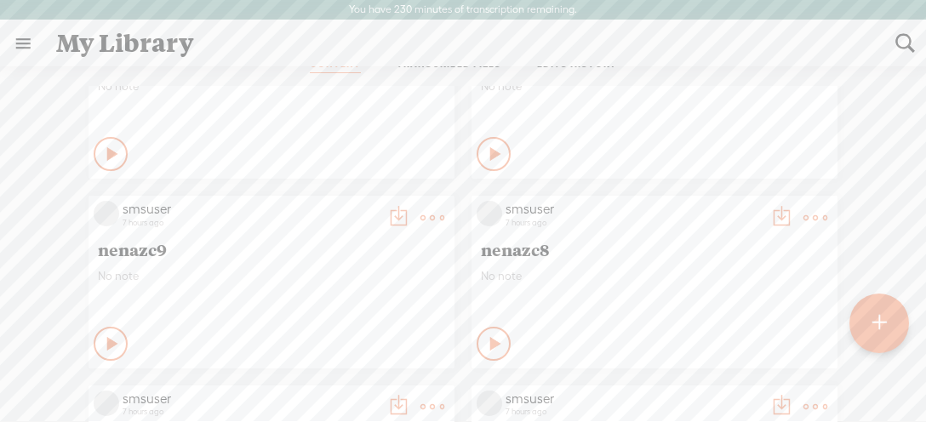
click at [777, 222] on t at bounding box center [781, 218] width 24 height 24
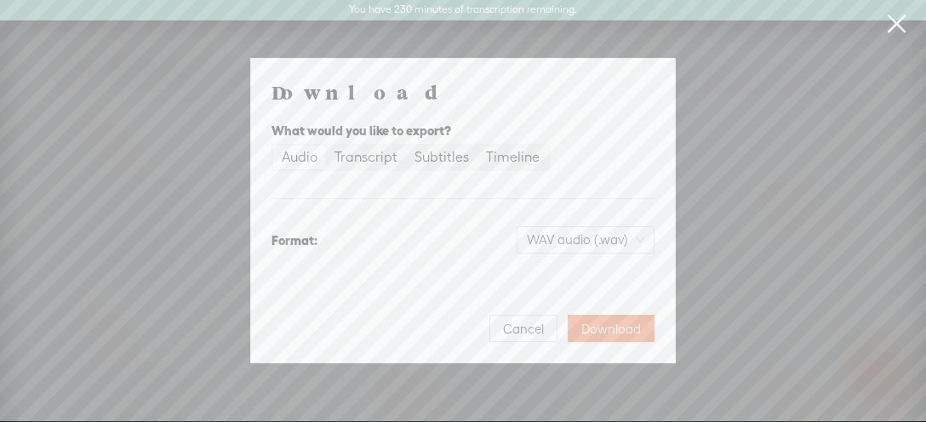
click at [601, 330] on span "Download" at bounding box center [611, 329] width 60 height 17
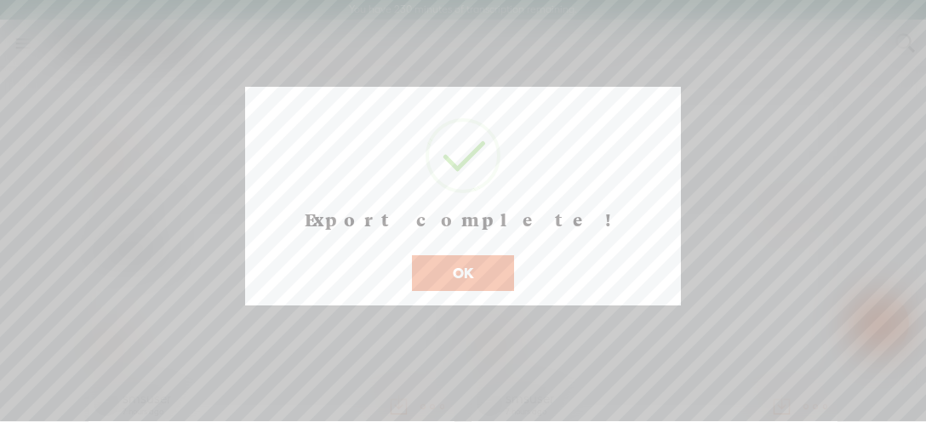
click at [477, 291] on button "OK" at bounding box center [463, 273] width 102 height 36
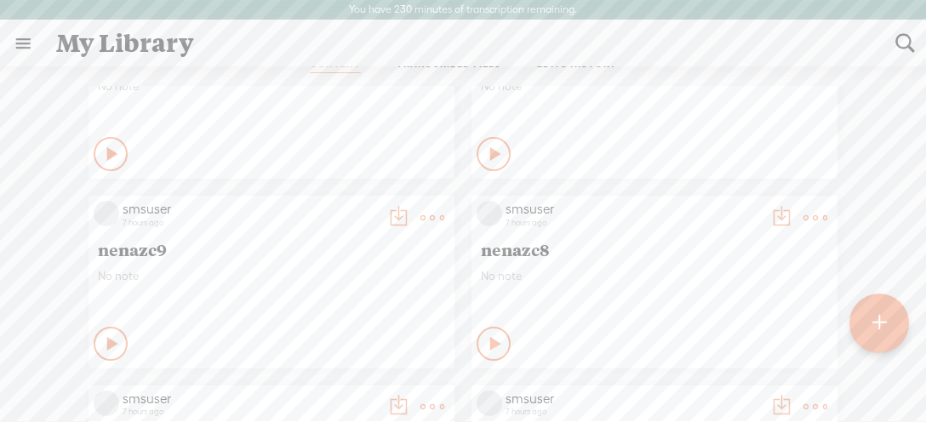
click at [394, 214] on t at bounding box center [398, 218] width 24 height 24
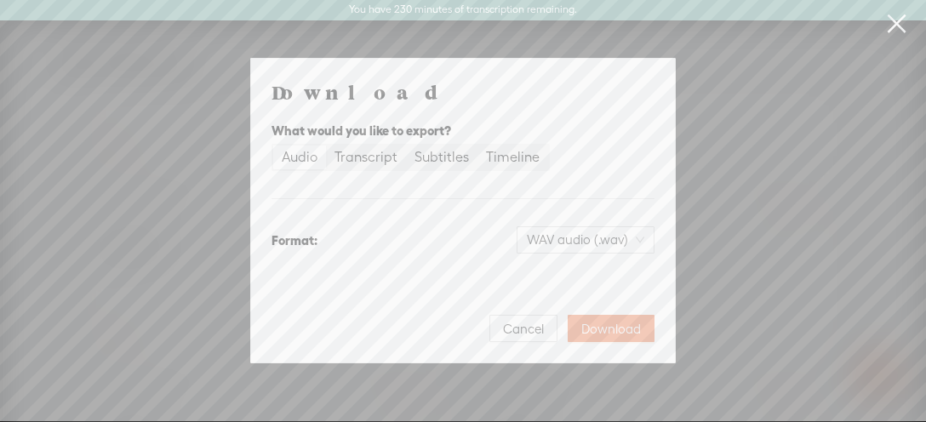
drag, startPoint x: 643, startPoint y: 335, endPoint x: 642, endPoint y: 324, distance: 11.1
click at [642, 334] on button "Download" at bounding box center [611, 328] width 87 height 27
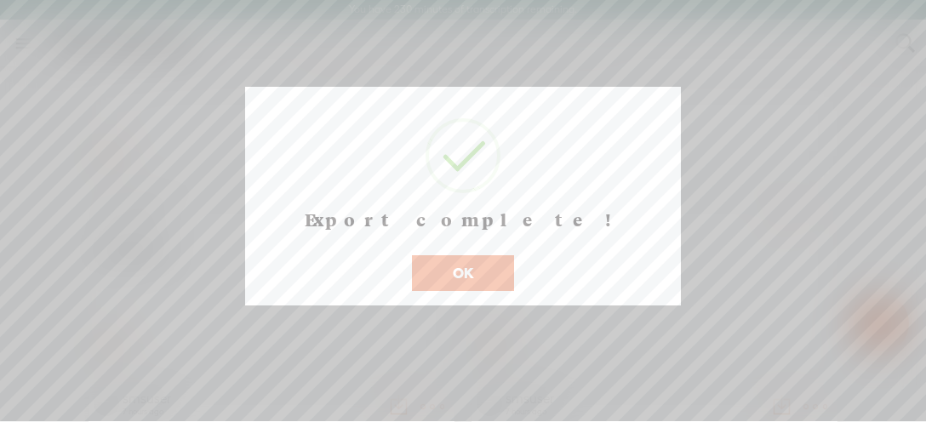
click at [476, 288] on button "OK" at bounding box center [463, 273] width 102 height 36
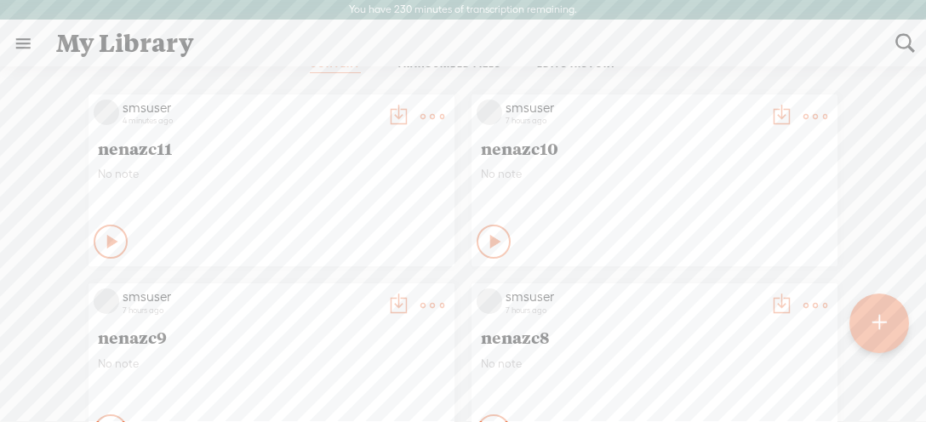
click at [818, 114] on t at bounding box center [815, 117] width 24 height 24
click at [779, 113] on t at bounding box center [781, 117] width 24 height 24
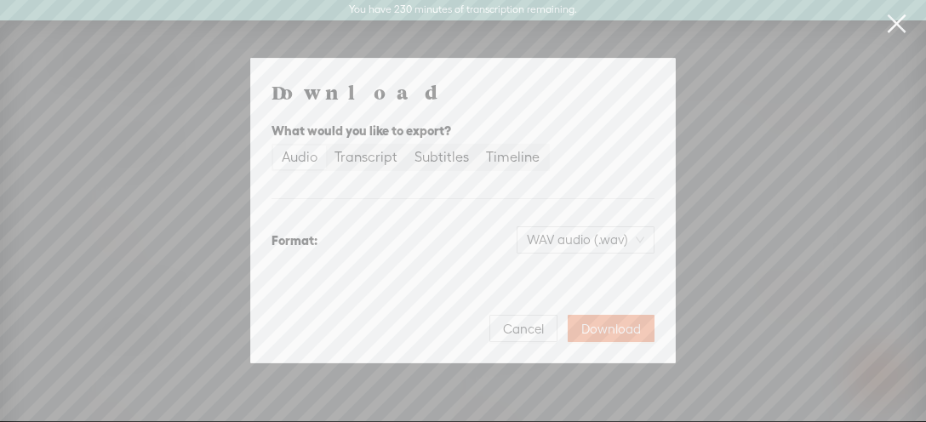
drag, startPoint x: 604, startPoint y: 324, endPoint x: 608, endPoint y: 313, distance: 11.6
click at [604, 323] on span "Download" at bounding box center [611, 329] width 60 height 17
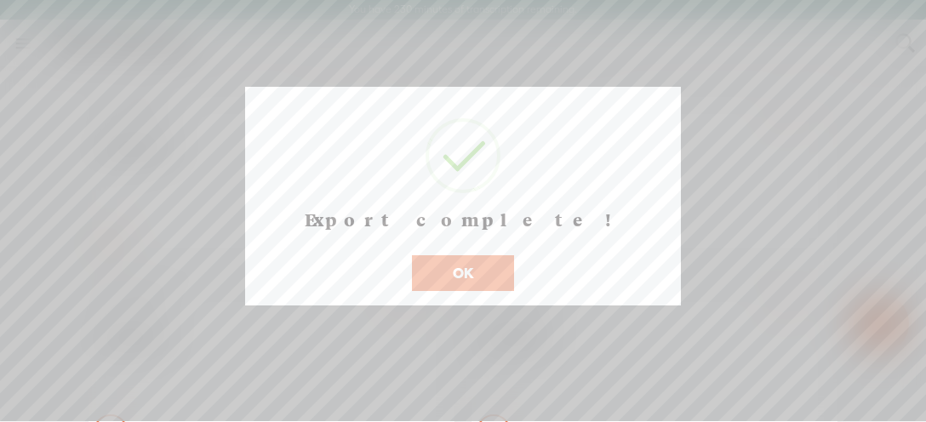
scroll to position [33, 0]
click at [483, 291] on button "OK" at bounding box center [463, 273] width 102 height 36
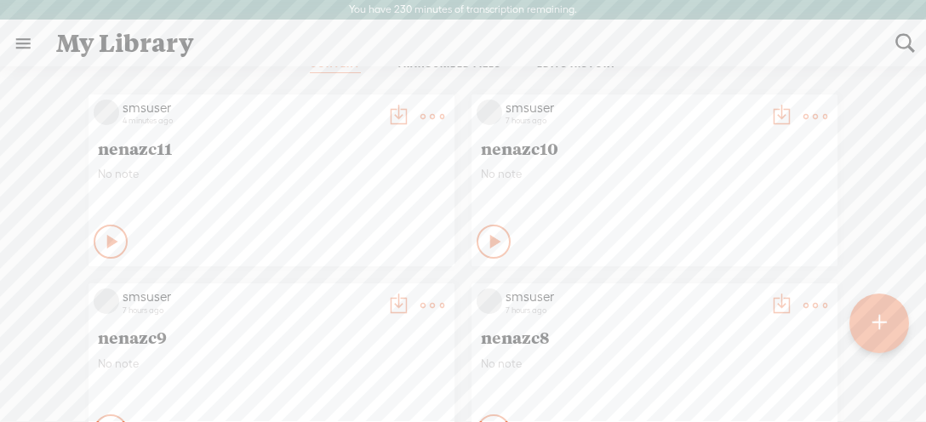
click at [405, 113] on t at bounding box center [398, 117] width 24 height 24
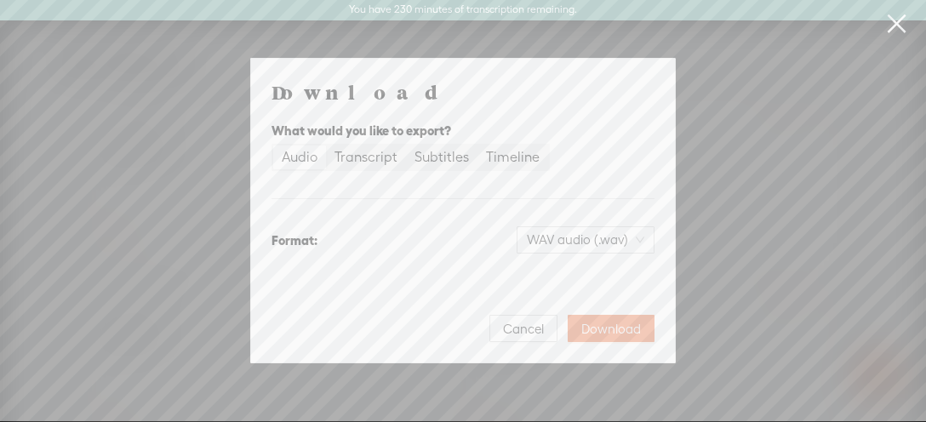
drag, startPoint x: 615, startPoint y: 330, endPoint x: 614, endPoint y: 320, distance: 10.4
click at [614, 331] on span "Download" at bounding box center [611, 329] width 60 height 17
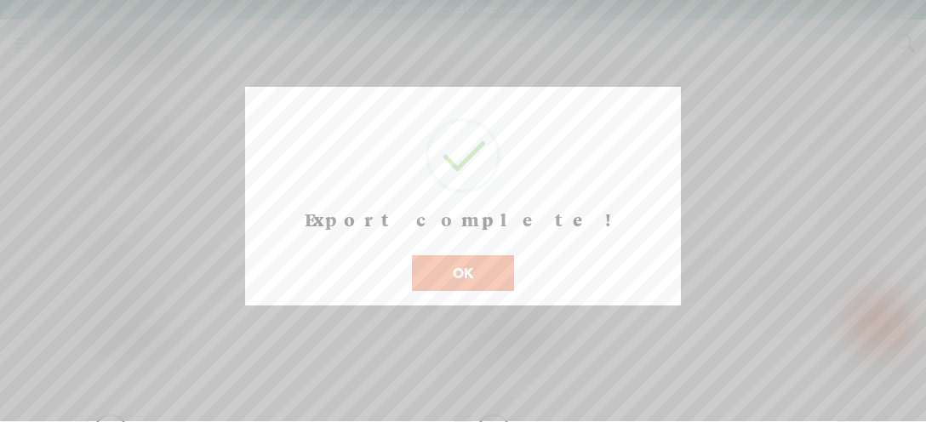
click at [490, 291] on button "OK" at bounding box center [463, 273] width 102 height 36
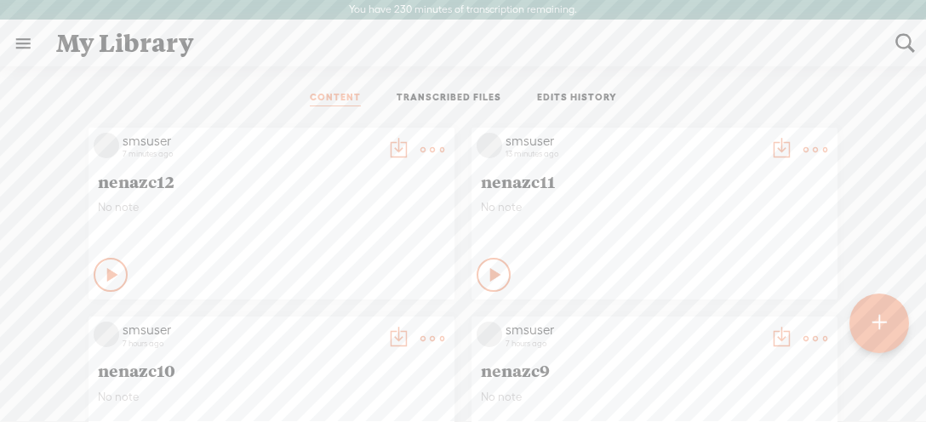
click at [399, 149] on t at bounding box center [398, 150] width 24 height 24
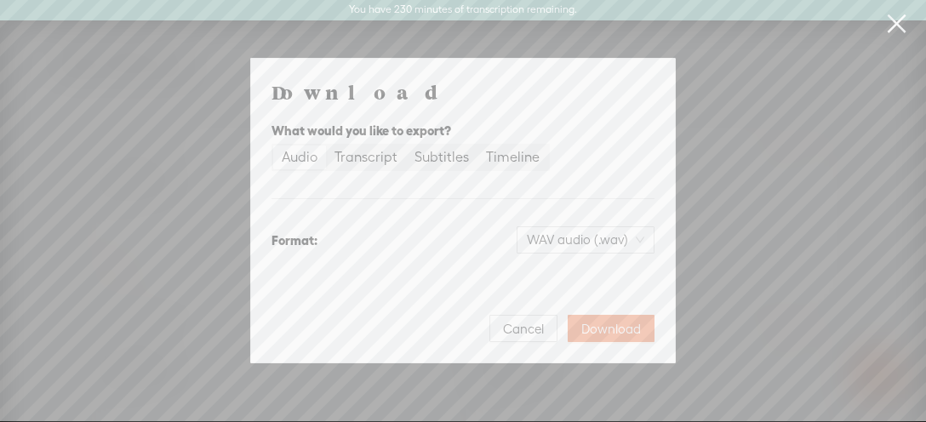
click at [581, 331] on button "Download" at bounding box center [611, 328] width 87 height 27
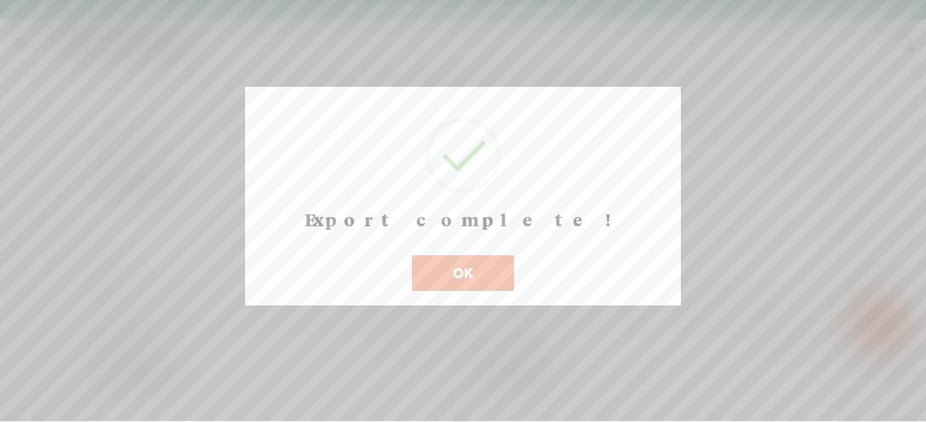
click at [464, 291] on button "OK" at bounding box center [463, 273] width 102 height 36
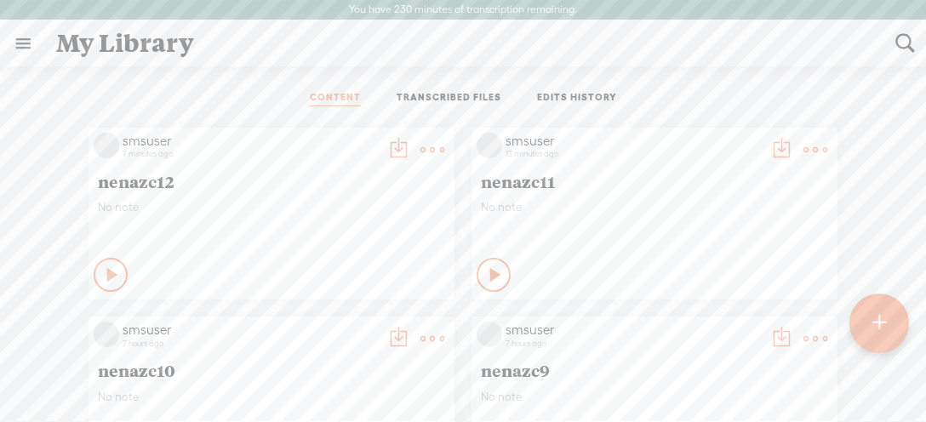
click at [401, 149] on t at bounding box center [398, 150] width 24 height 24
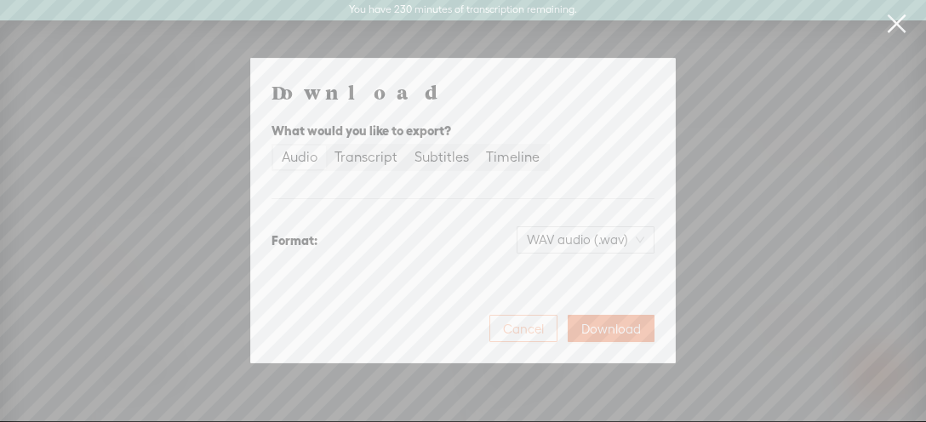
click at [508, 329] on span "Cancel" at bounding box center [523, 329] width 41 height 17
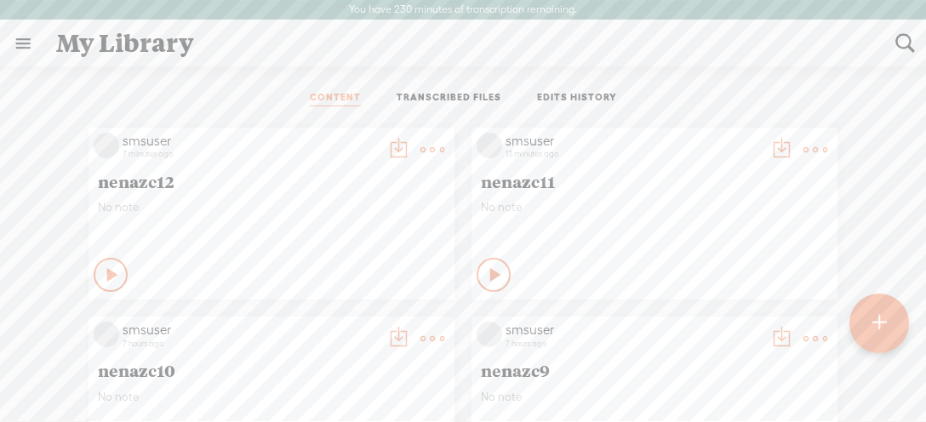
click at [397, 150] on t at bounding box center [398, 150] width 24 height 24
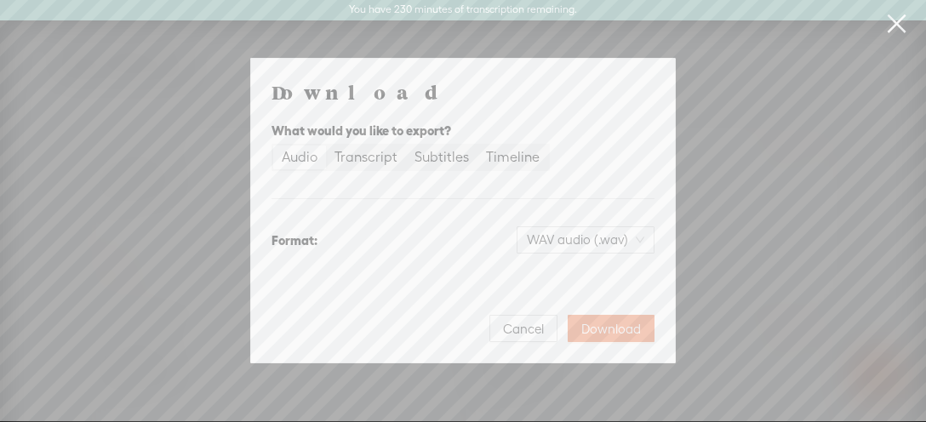
click at [893, 26] on link at bounding box center [896, 24] width 43 height 48
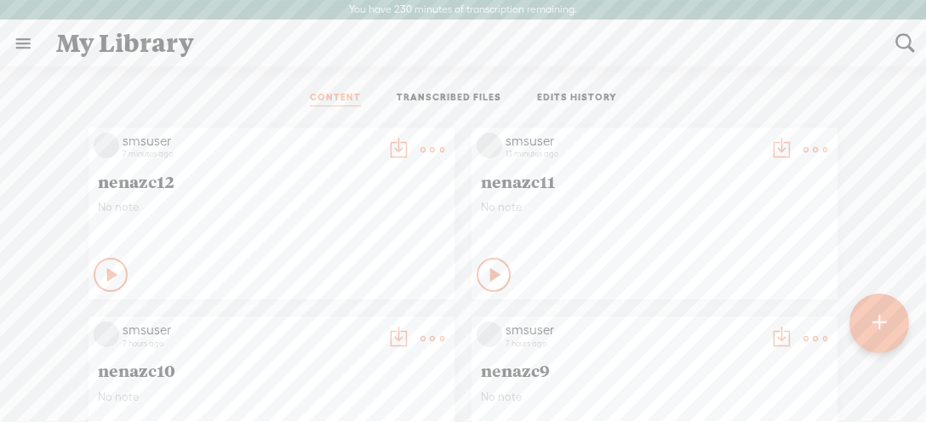
click at [356, 197] on div "smsuser 7 minutes ago nenazc12 No note Play Content" at bounding box center [272, 214] width 366 height 172
click at [415, 187] on span "nenazc12" at bounding box center [271, 181] width 347 height 20
click at [428, 150] on t at bounding box center [432, 150] width 24 height 24
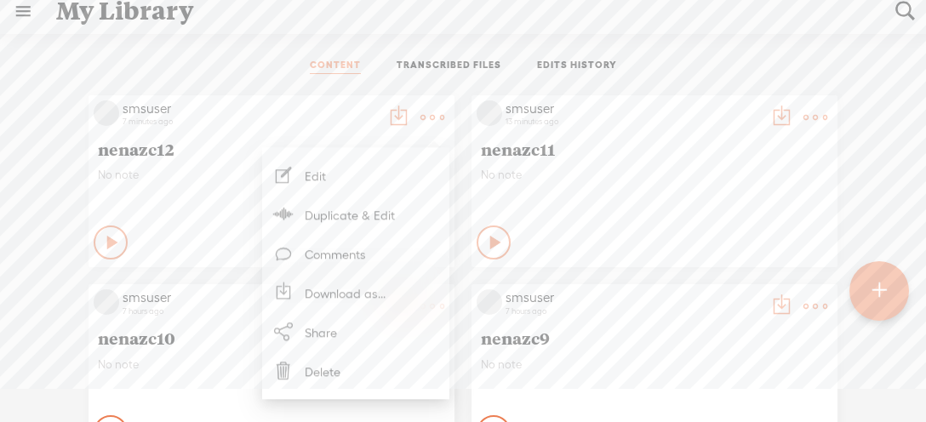
scroll to position [50, 0]
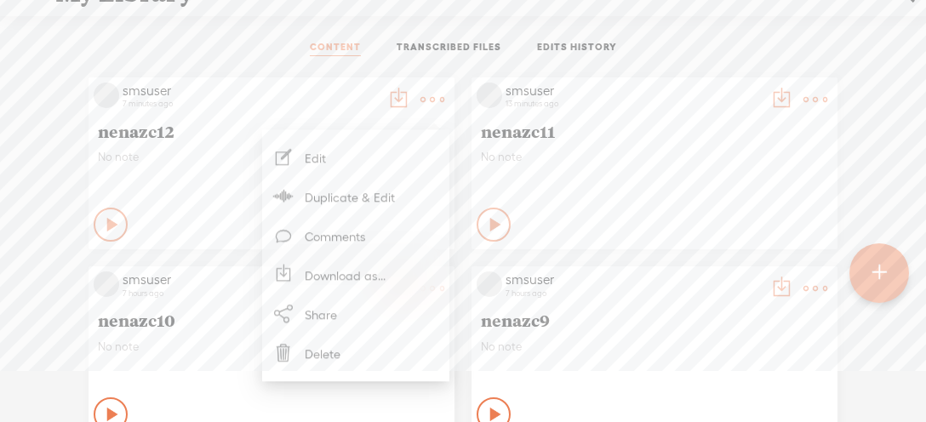
click at [299, 166] on link "Edit" at bounding box center [356, 157] width 170 height 39
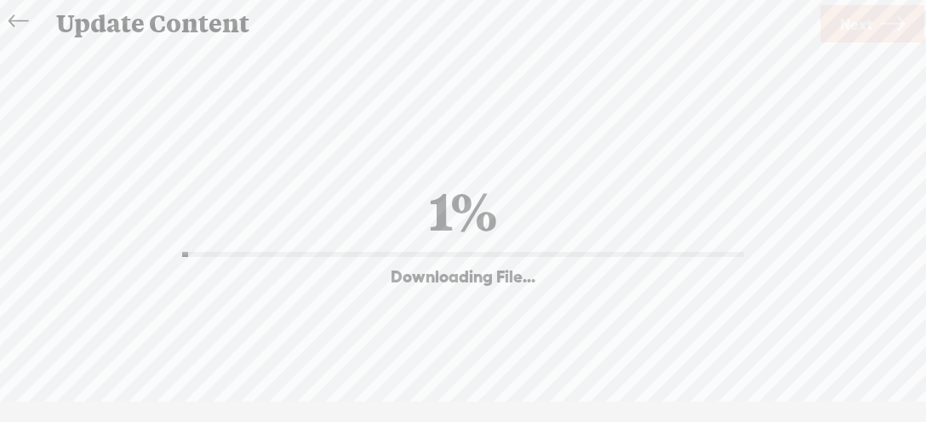
scroll to position [1, 0]
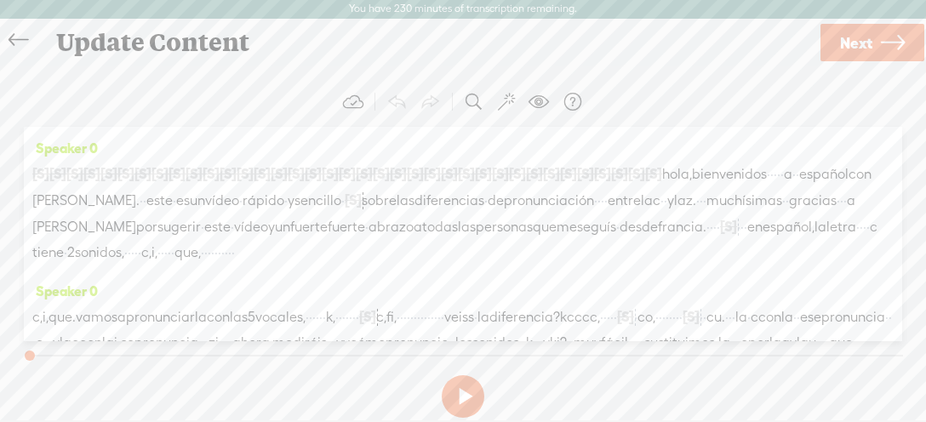
click at [14, 46] on icon at bounding box center [19, 40] width 20 height 38
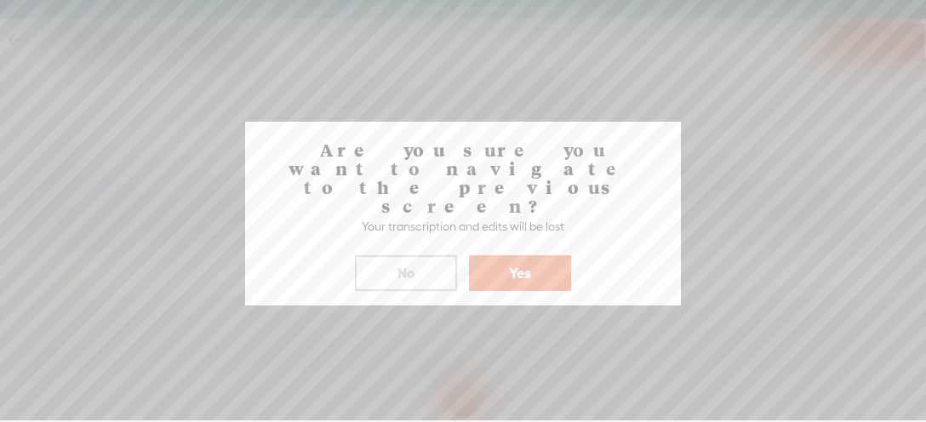
click at [500, 260] on button "Yes" at bounding box center [520, 273] width 102 height 36
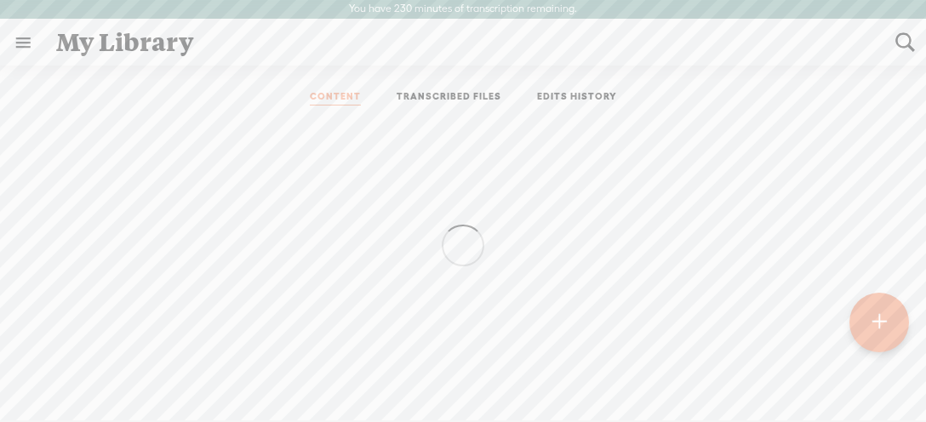
scroll to position [20, 0]
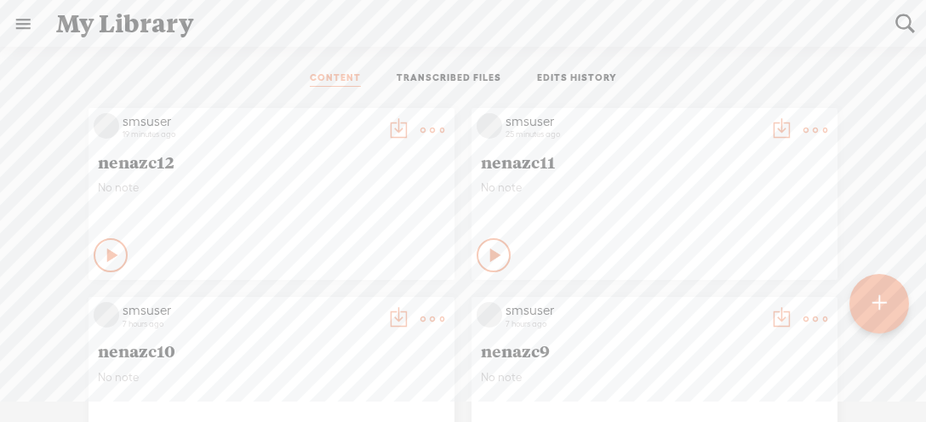
click at [428, 122] on t at bounding box center [432, 130] width 24 height 24
click at [258, 122] on div "smsuser" at bounding box center [250, 121] width 255 height 17
click at [363, 129] on div "19 minutes ago" at bounding box center [250, 134] width 255 height 10
click at [404, 125] on t at bounding box center [398, 130] width 24 height 24
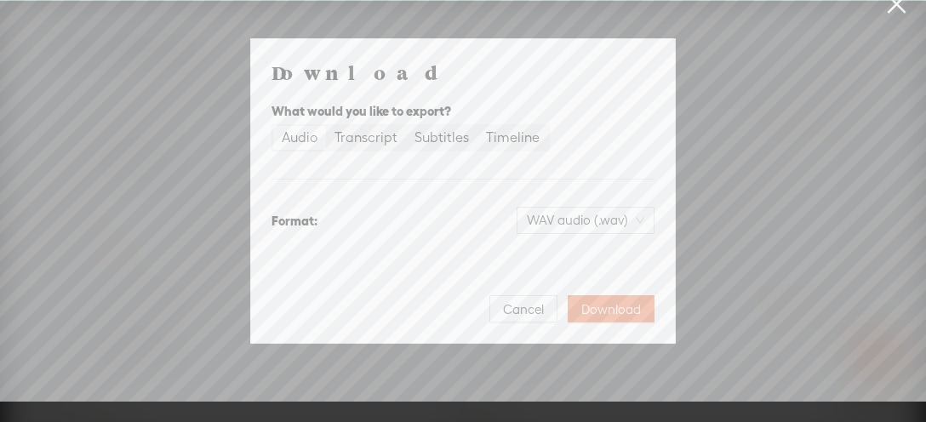
click at [534, 306] on span "Cancel" at bounding box center [523, 309] width 41 height 17
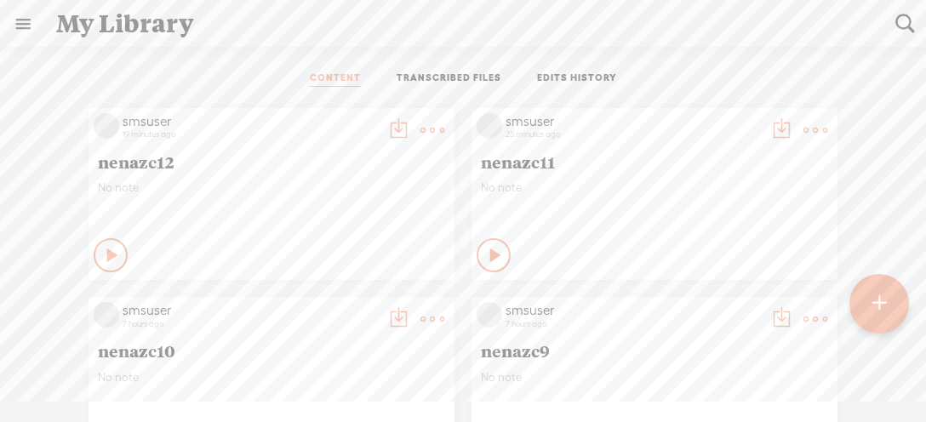
click at [430, 129] on t at bounding box center [432, 130] width 24 height 24
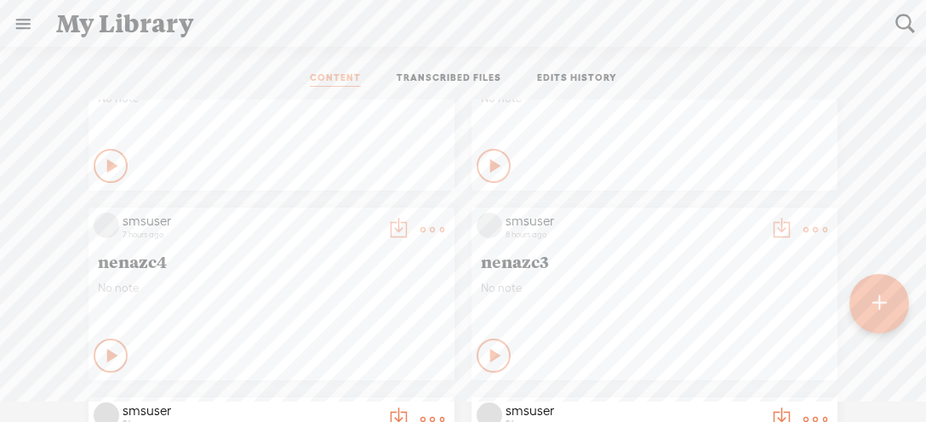
scroll to position [897, 0]
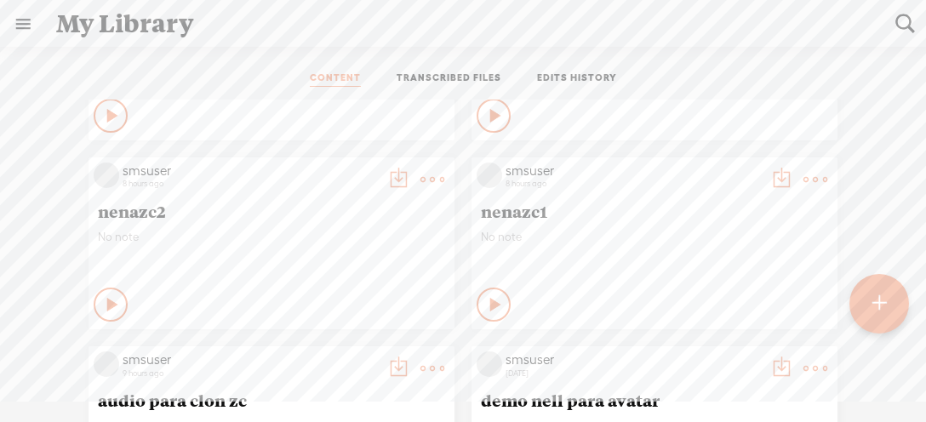
click at [498, 301] on icon at bounding box center [496, 304] width 17 height 17
click at [791, 72] on div "CONTENT TRANSCRIBED FILES EDITS HISTORY" at bounding box center [463, 79] width 900 height 41
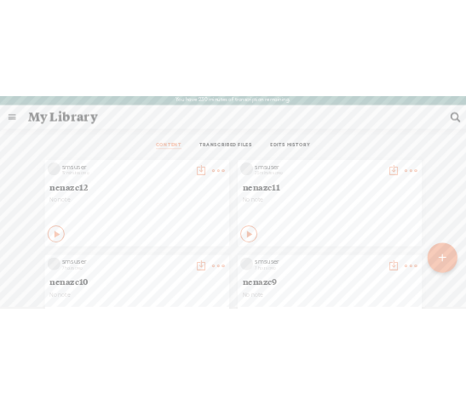
scroll to position [0, 0]
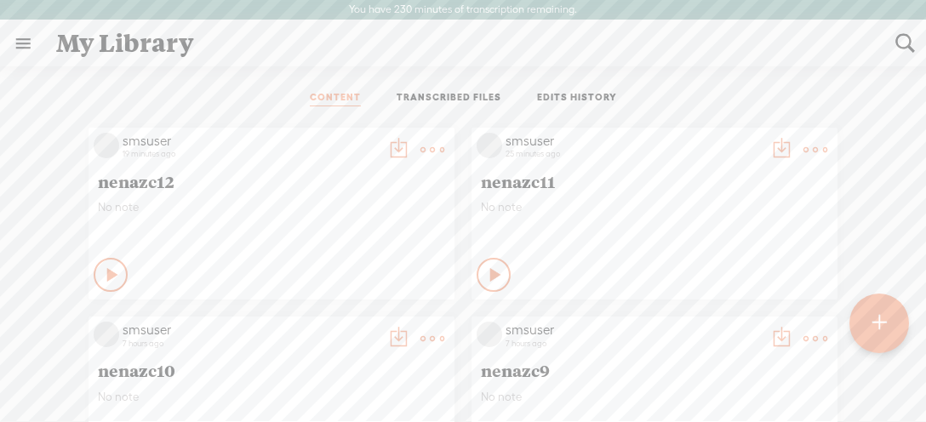
click at [116, 270] on icon at bounding box center [113, 274] width 17 height 17
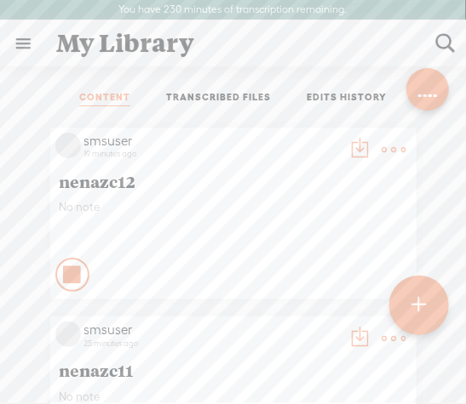
click at [75, 270] on icon at bounding box center [73, 274] width 17 height 17
drag, startPoint x: 75, startPoint y: 277, endPoint x: 3, endPoint y: 270, distance: 72.7
click at [72, 274] on icon at bounding box center [74, 274] width 17 height 17
click at [426, 99] on ul "CONTENT TRANSCRIBED FILES EDITS HISTORY" at bounding box center [233, 98] width 440 height 41
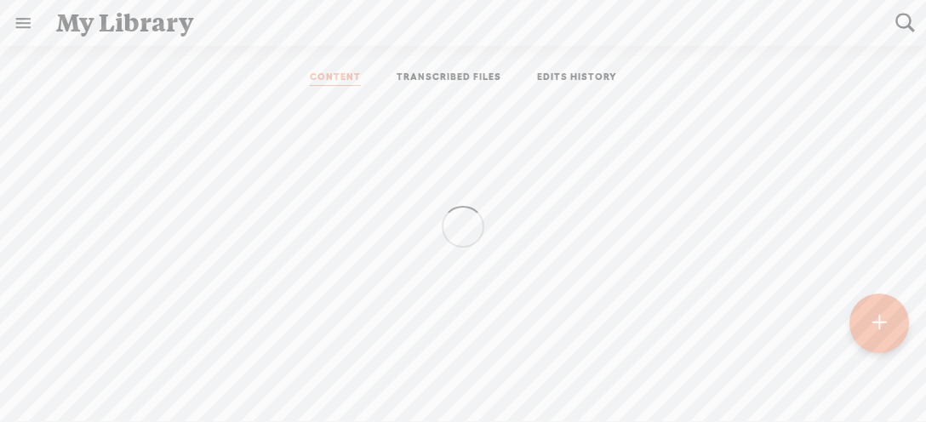
scroll to position [1, 0]
